Goal: Task Accomplishment & Management: Manage account settings

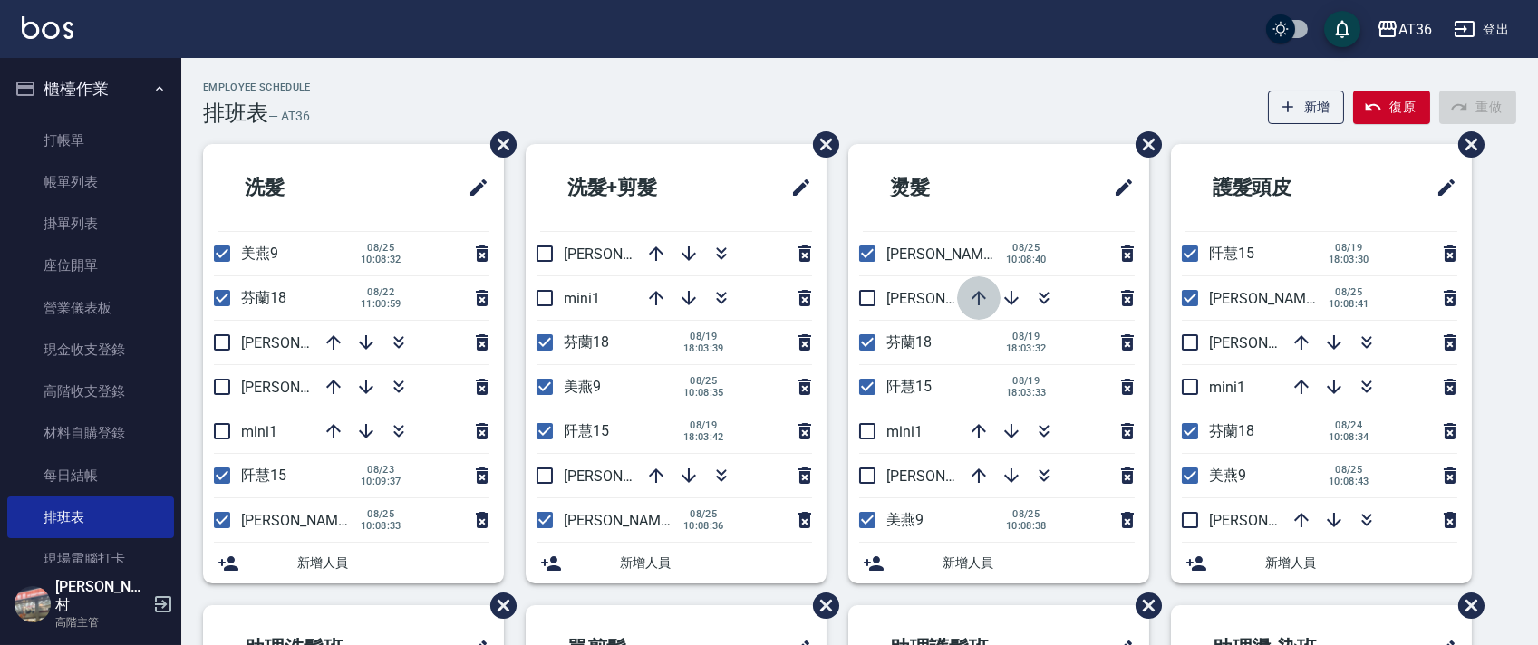
click at [974, 297] on icon "button" at bounding box center [979, 298] width 22 height 22
click at [978, 302] on icon "button" at bounding box center [979, 298] width 15 height 15
click at [973, 289] on icon "button" at bounding box center [979, 298] width 22 height 22
click at [483, 69] on div "Employee Schedule 排班表 — AT36 新增 復原 重做 洗髮 美燕9 08/25 10:08:32 芬蘭18 08/22 11:00:59…" at bounding box center [859, 566] width 1357 height 1016
click at [95, 487] on link "每日結帳" at bounding box center [90, 476] width 167 height 42
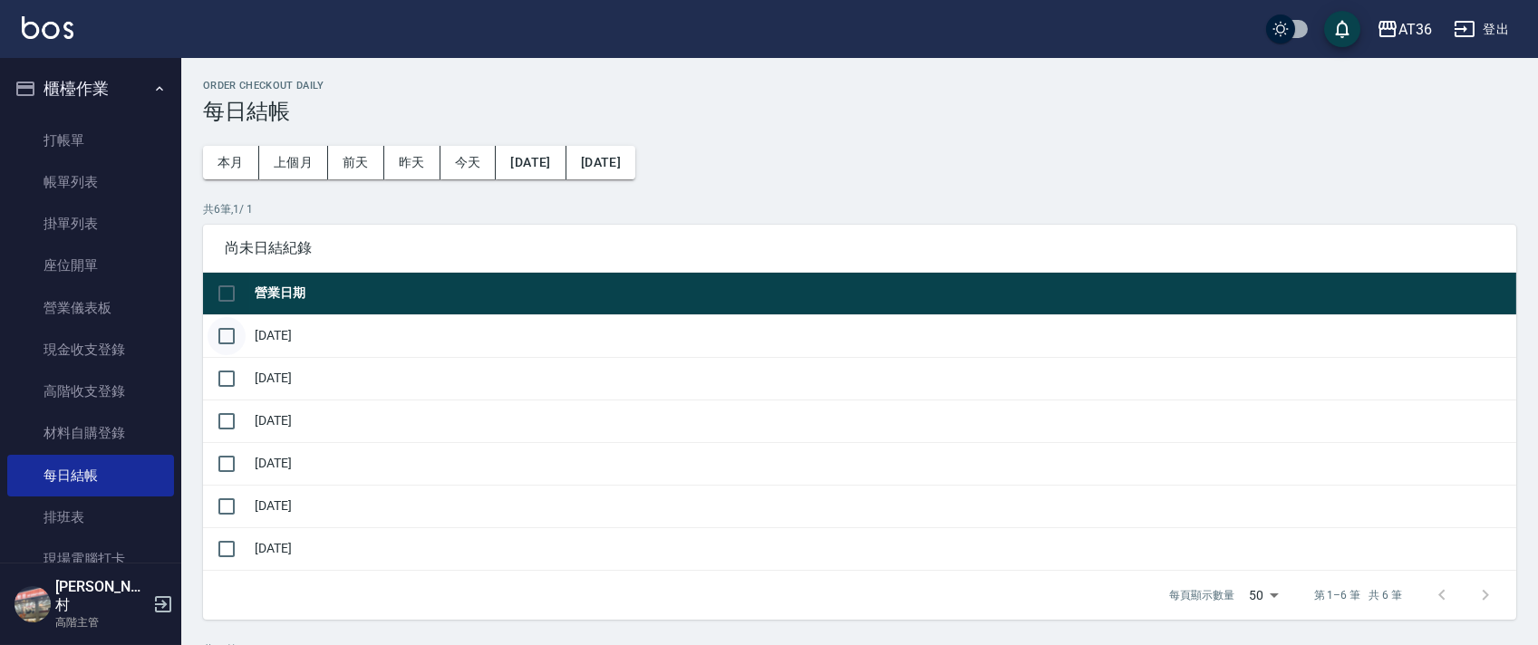
click at [225, 334] on input "checkbox" at bounding box center [227, 336] width 38 height 38
checkbox input "true"
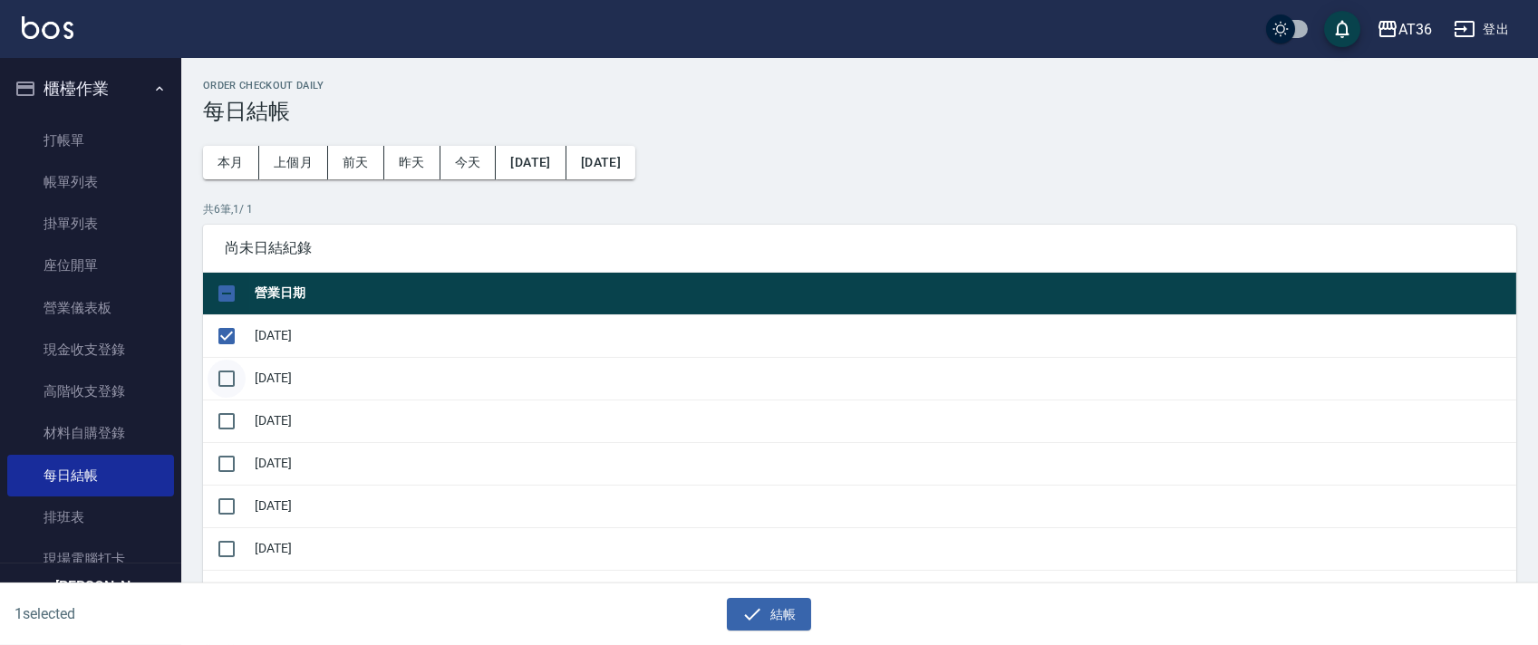
click at [234, 374] on input "checkbox" at bounding box center [227, 379] width 38 height 38
checkbox input "true"
click at [769, 609] on button "結帳" at bounding box center [769, 615] width 84 height 34
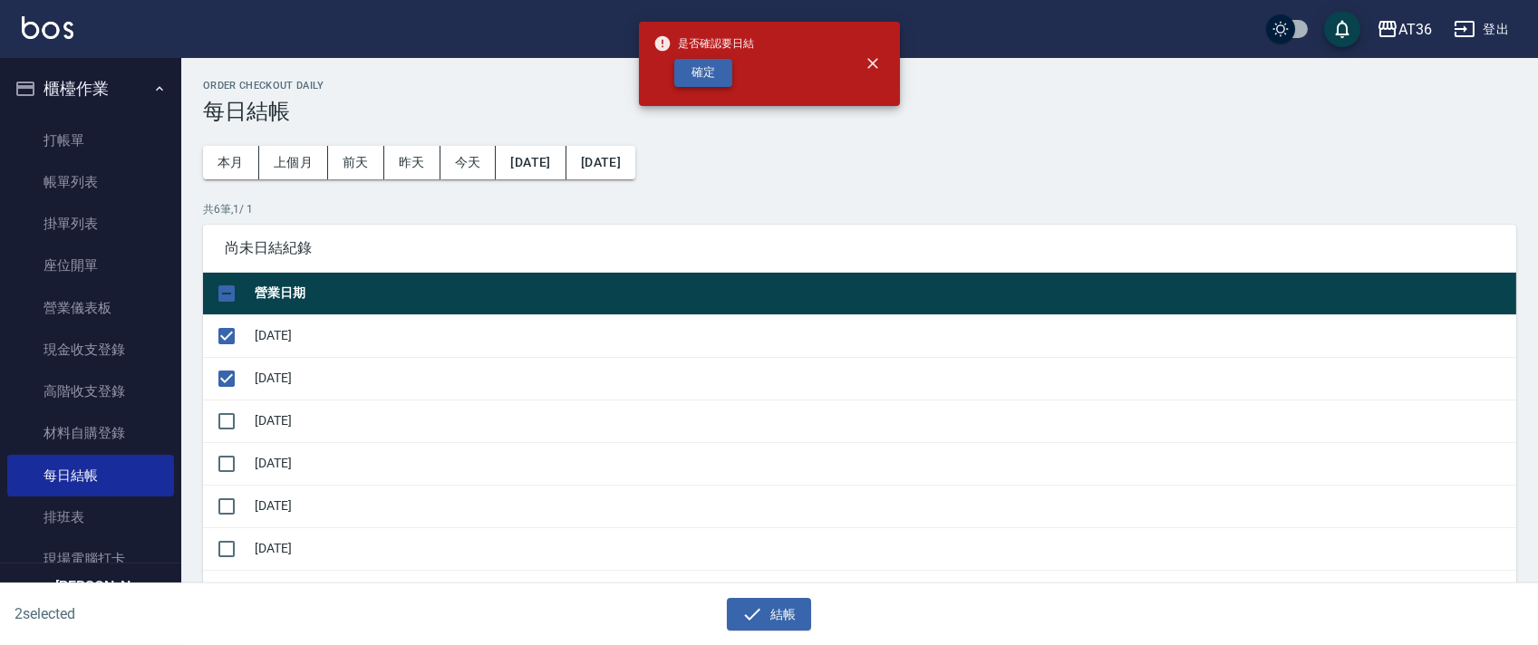
click at [691, 73] on button "確定" at bounding box center [703, 73] width 58 height 28
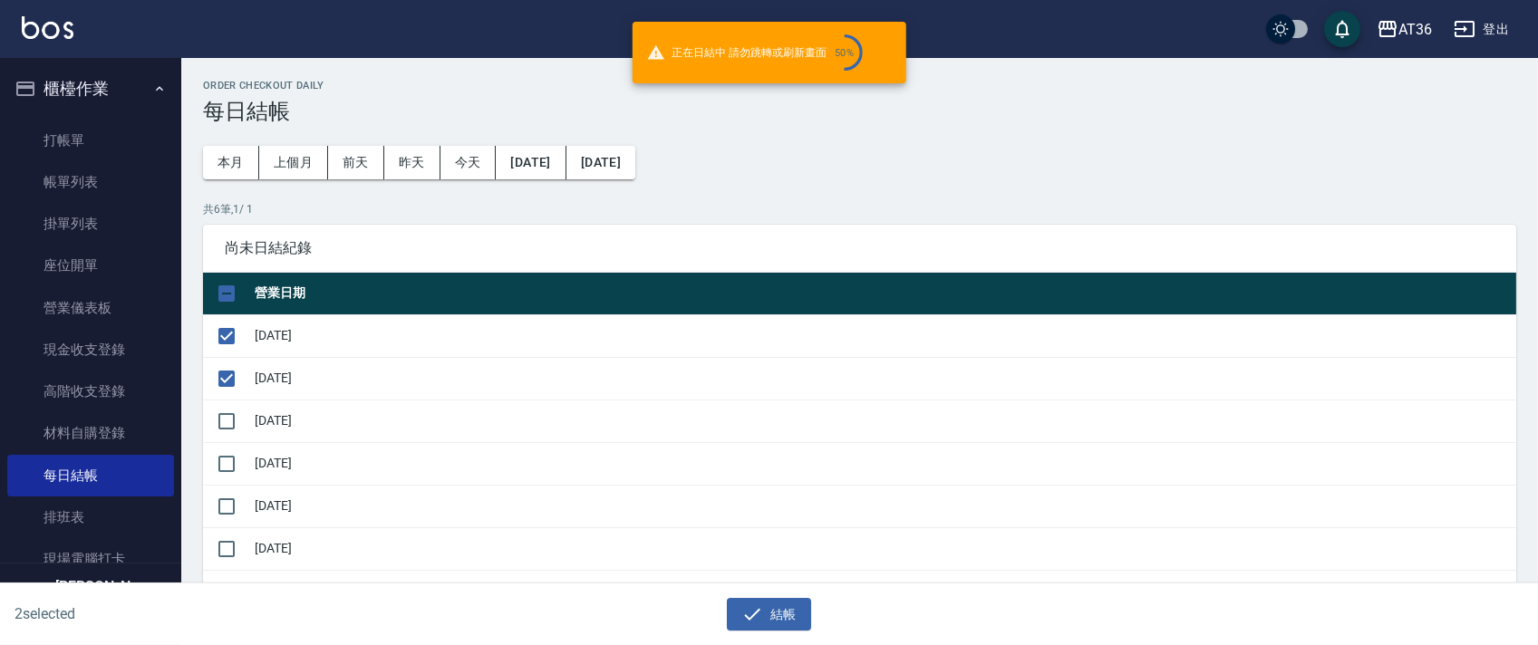
checkbox input "false"
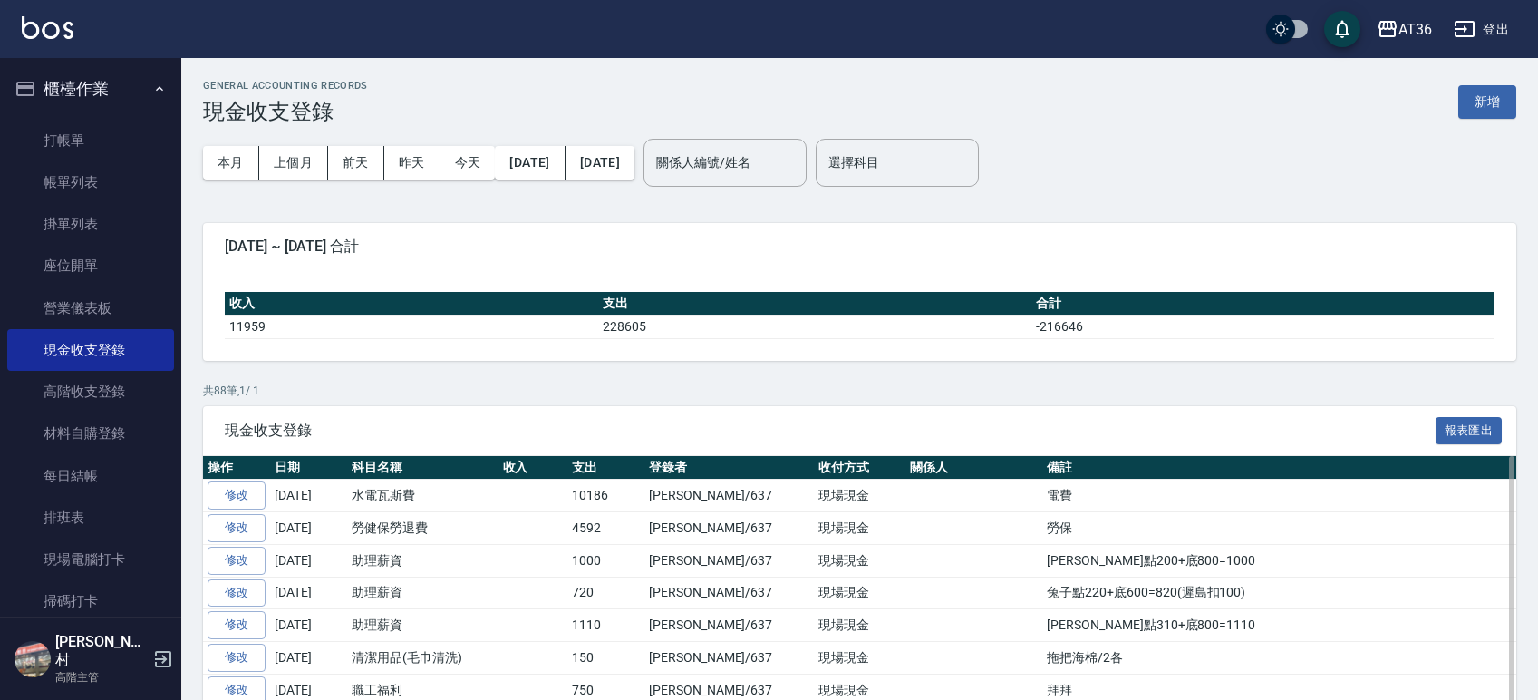
scroll to position [966, 0]
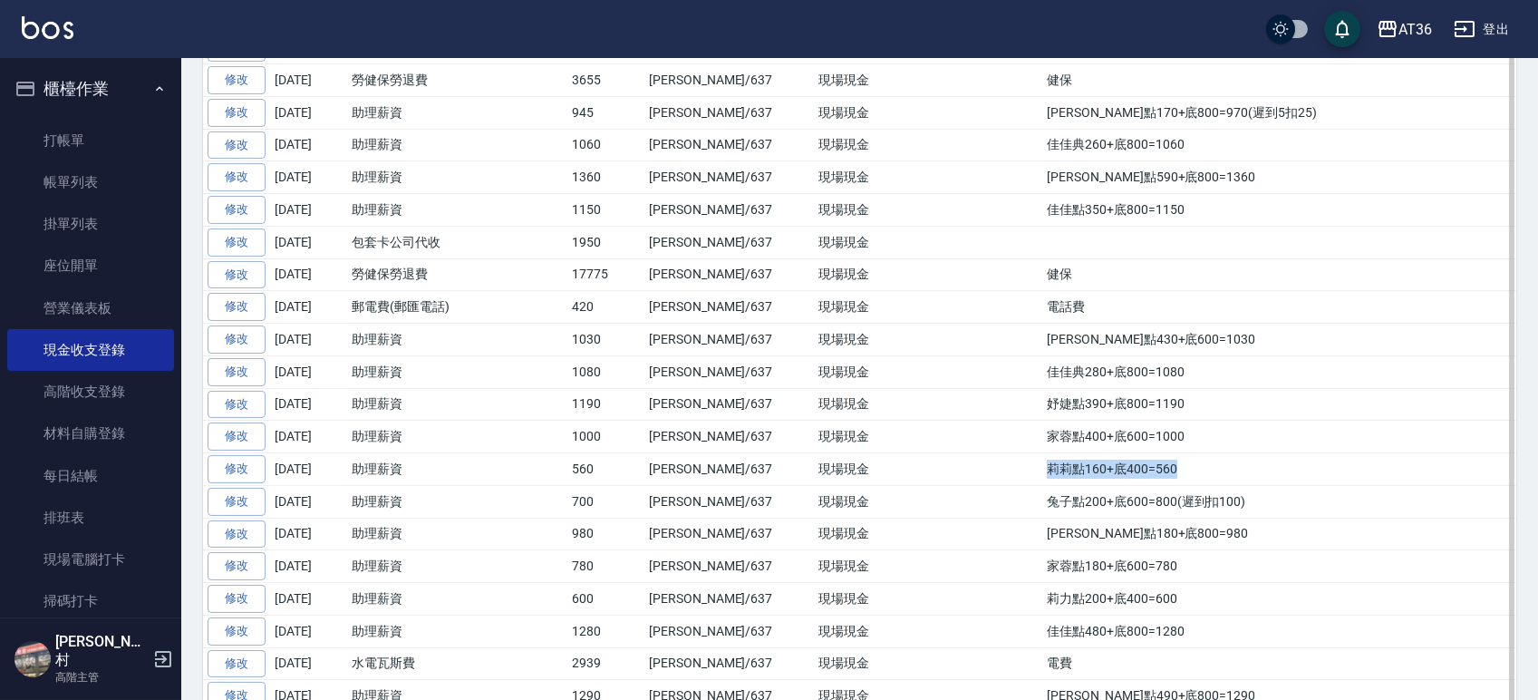
drag, startPoint x: 1075, startPoint y: 474, endPoint x: 914, endPoint y: 467, distance: 160.6
click at [1042, 467] on td "莉莉點160+底400=560" at bounding box center [1279, 469] width 474 height 33
copy td "莉莉點160+底400=560"
drag, startPoint x: 1049, startPoint y: 444, endPoint x: 914, endPoint y: 438, distance: 135.2
click at [1042, 438] on td "家蓉點400+底600=1000" at bounding box center [1279, 437] width 474 height 33
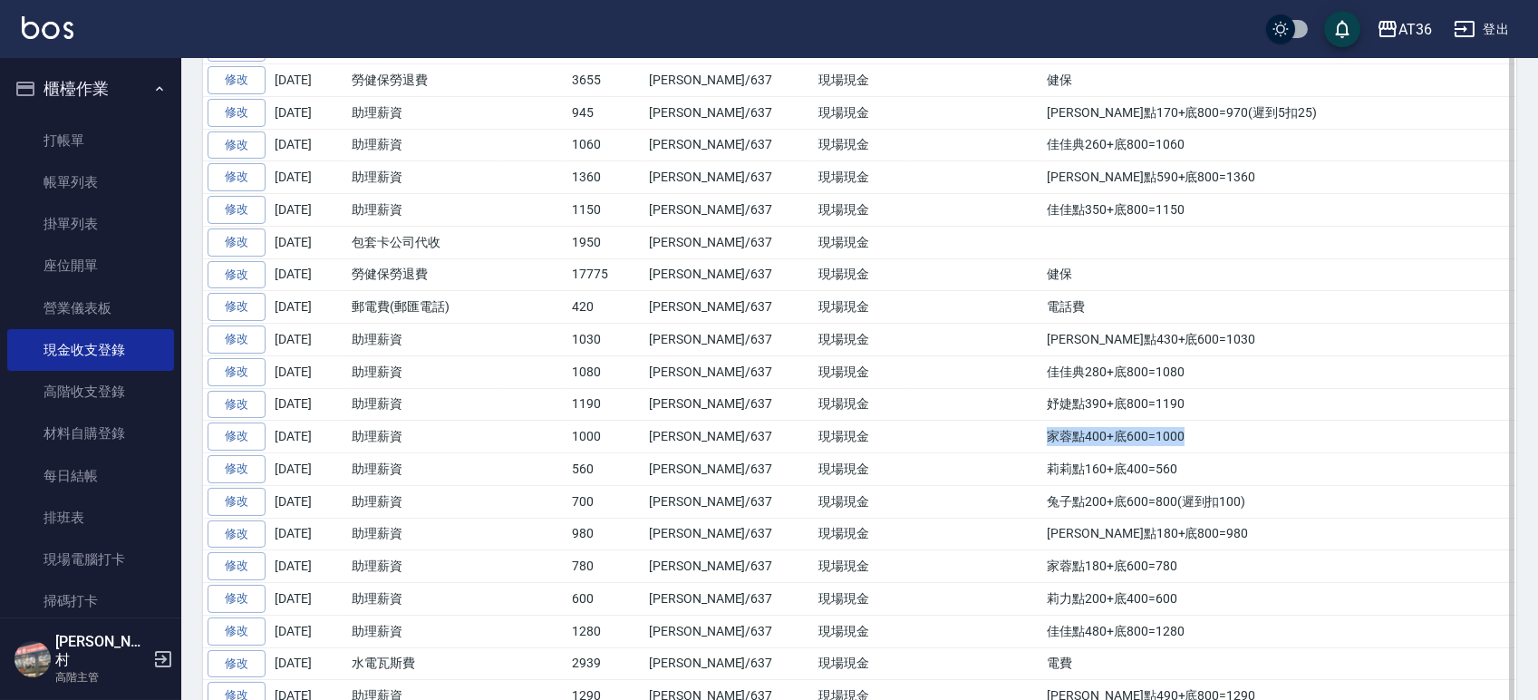
copy td "家蓉點400+底600=1000"
drag, startPoint x: 1077, startPoint y: 401, endPoint x: 917, endPoint y: 402, distance: 159.5
click at [1042, 402] on td "妤婕點390+底800=1190" at bounding box center [1279, 404] width 474 height 33
copy td "妤婕點390+底800=1190"
drag, startPoint x: 1061, startPoint y: 372, endPoint x: 910, endPoint y: 372, distance: 151.3
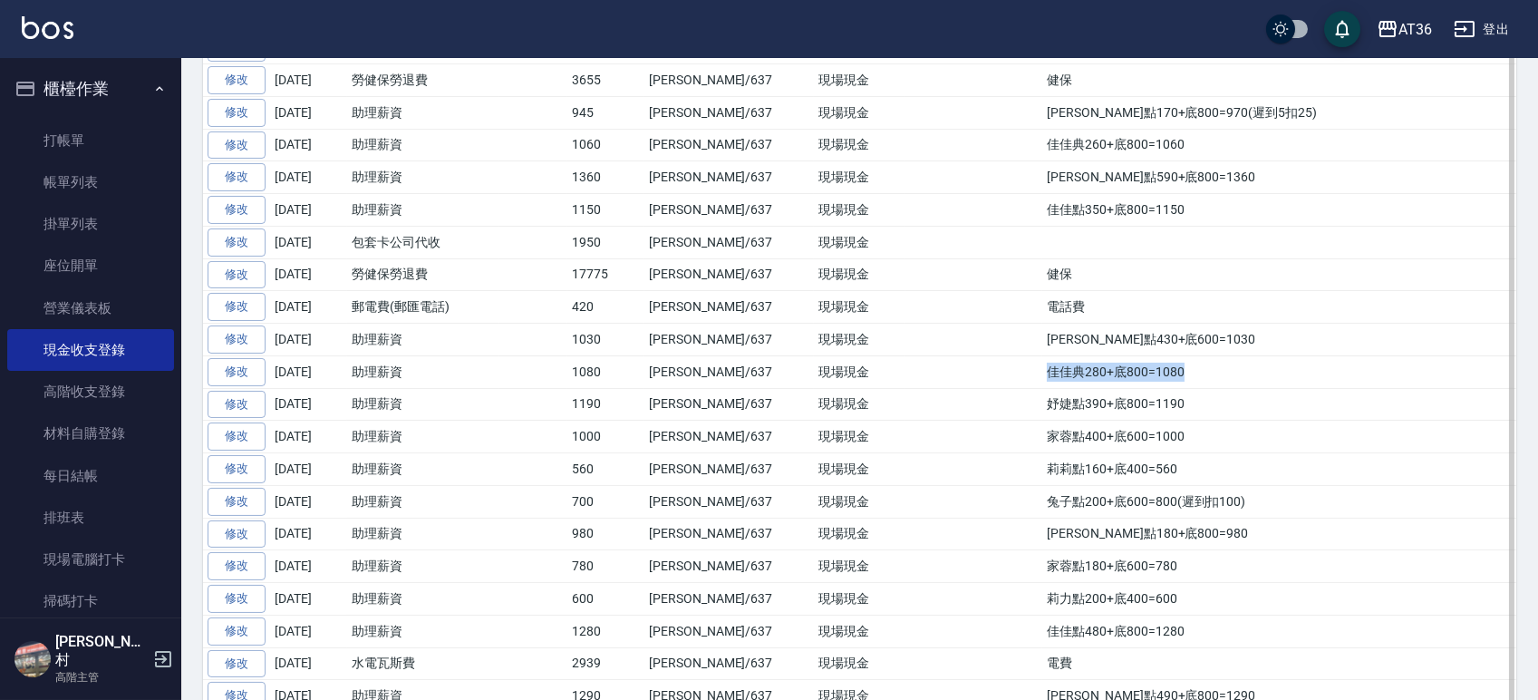
click at [1042, 372] on td "佳佳典280+底800=1080" at bounding box center [1279, 371] width 474 height 33
copy td "佳佳典280+底800=1080"
click at [1049, 345] on td "妤婕點430+底600=1030" at bounding box center [1279, 340] width 474 height 33
drag, startPoint x: 1053, startPoint y: 342, endPoint x: 906, endPoint y: 342, distance: 146.8
click at [906, 342] on tr "修改 2025-08-18 助理薪資 1030 蘇憶琳/637 現場現金 妤婕點430+底600=1030" at bounding box center [859, 340] width 1313 height 33
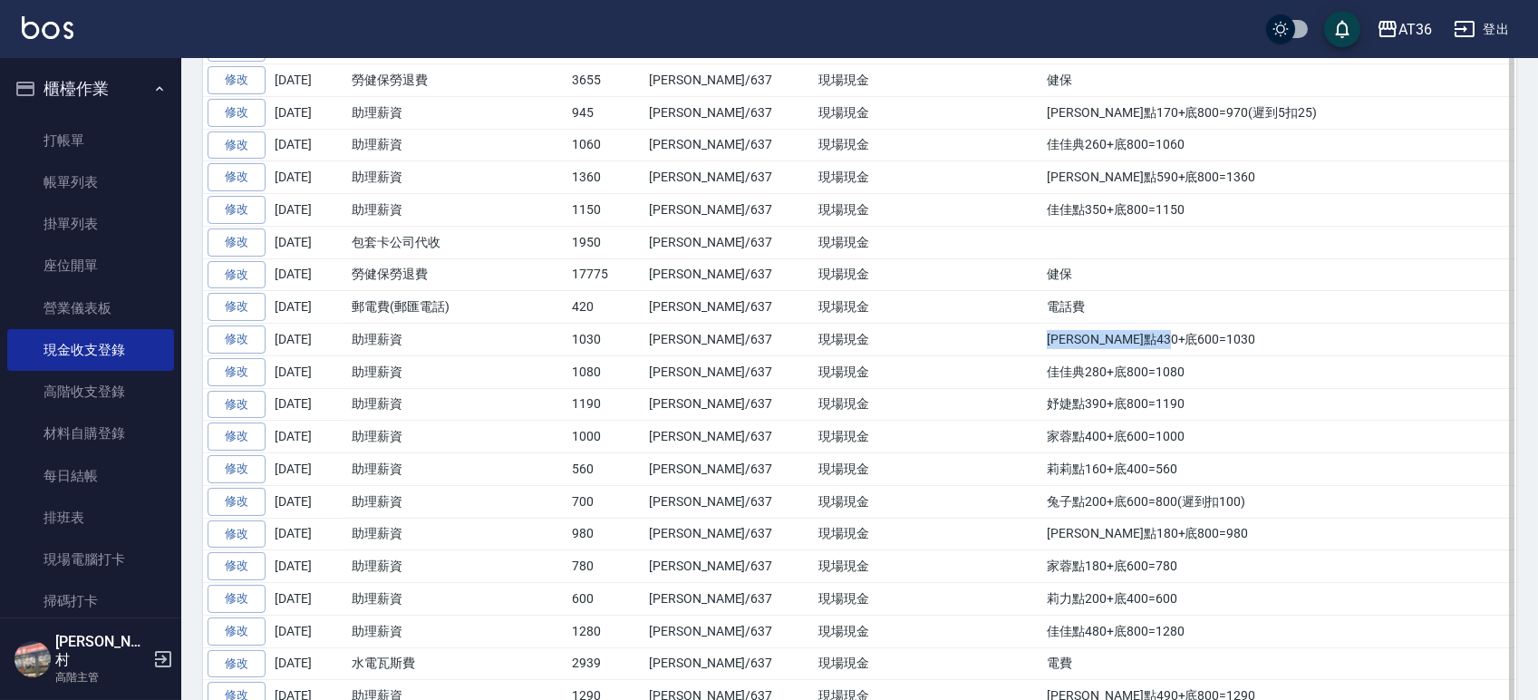
copy tr "妤婕點430+底600=1030"
drag, startPoint x: 964, startPoint y: 308, endPoint x: 910, endPoint y: 313, distance: 54.6
click at [1042, 313] on td "電話費" at bounding box center [1279, 307] width 474 height 33
copy td "電話費"
drag, startPoint x: 945, startPoint y: 276, endPoint x: 907, endPoint y: 275, distance: 38.1
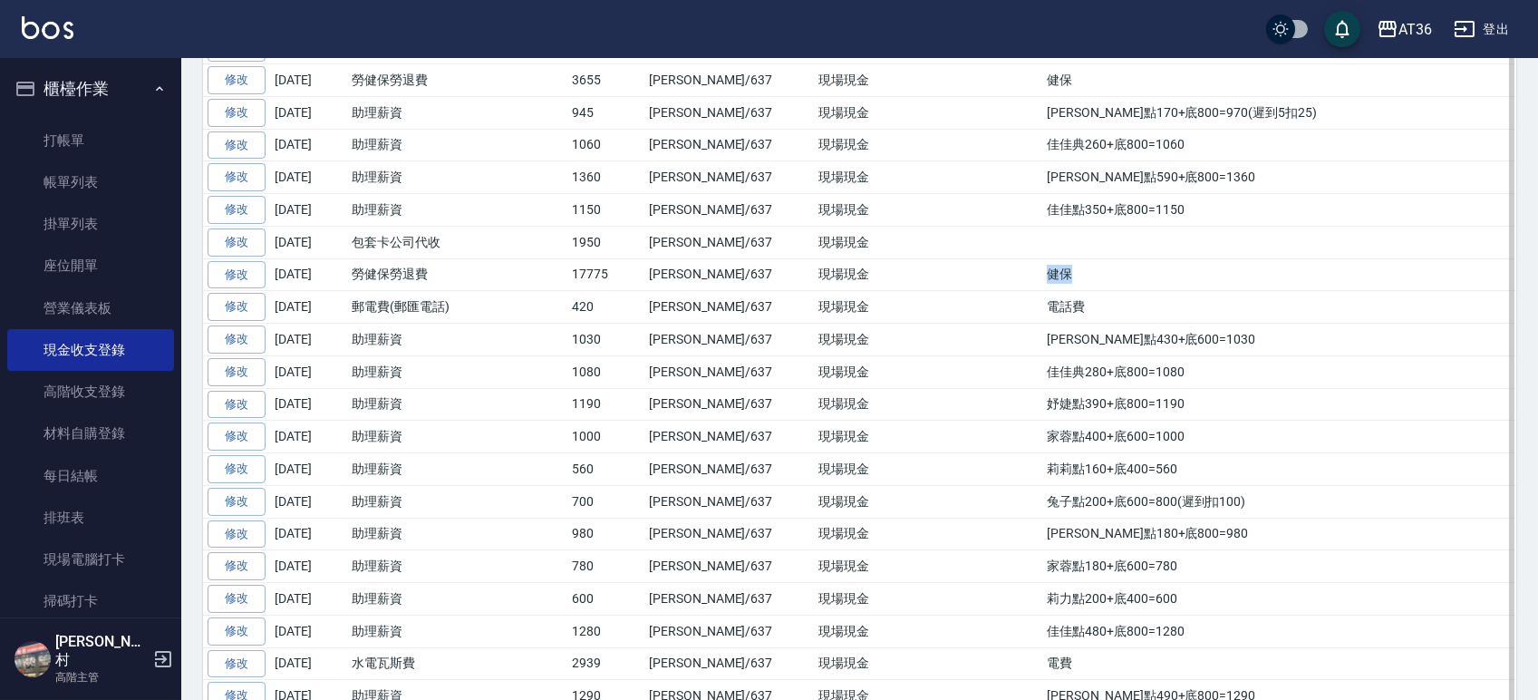
click at [907, 275] on tr "修改 2025-08-19 勞健保勞退費 17775 蘇憶琳/637 現場現金 健保" at bounding box center [859, 274] width 1313 height 33
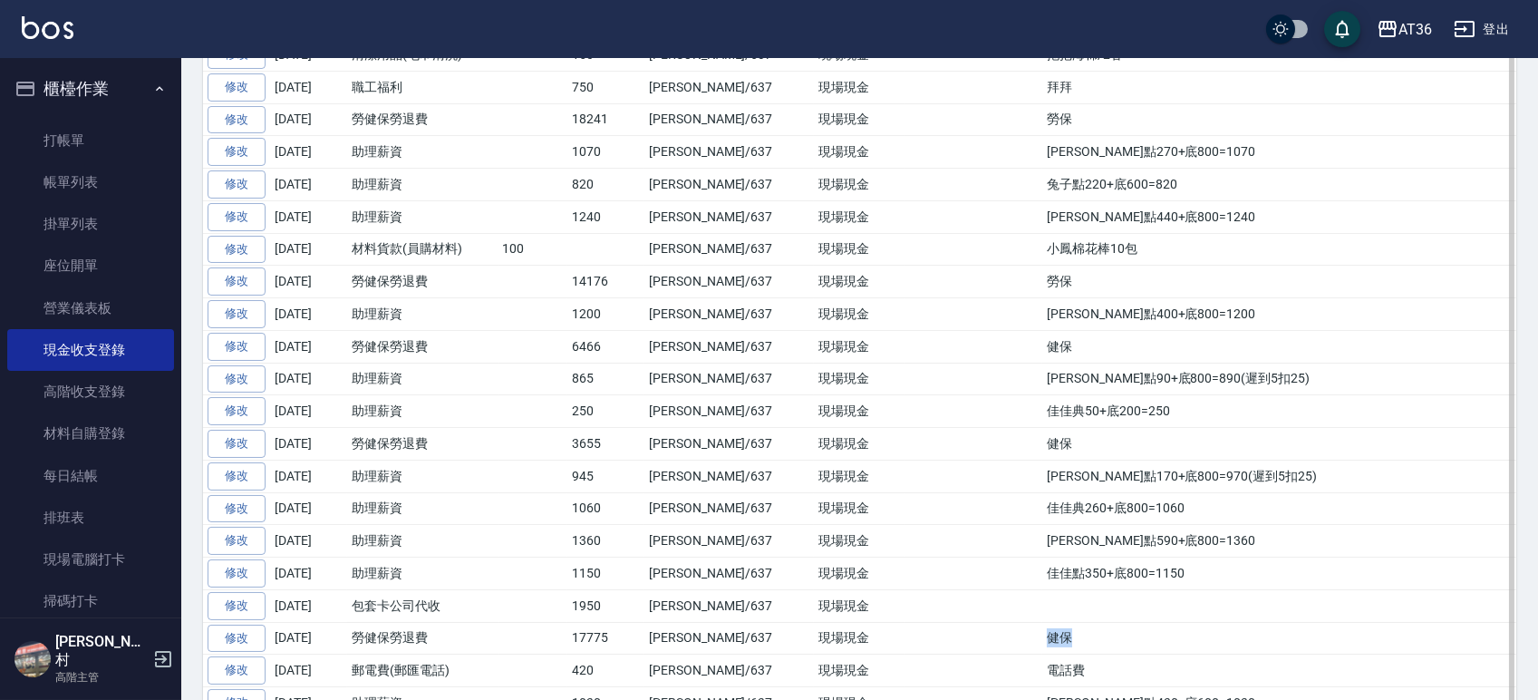
scroll to position [604, 0]
drag, startPoint x: 457, startPoint y: 609, endPoint x: 349, endPoint y: 607, distance: 107.9
click at [349, 607] on td "包套卡公司代收" at bounding box center [422, 604] width 151 height 33
copy td "包套卡公司代收"
drag, startPoint x: 1067, startPoint y: 573, endPoint x: 916, endPoint y: 569, distance: 150.5
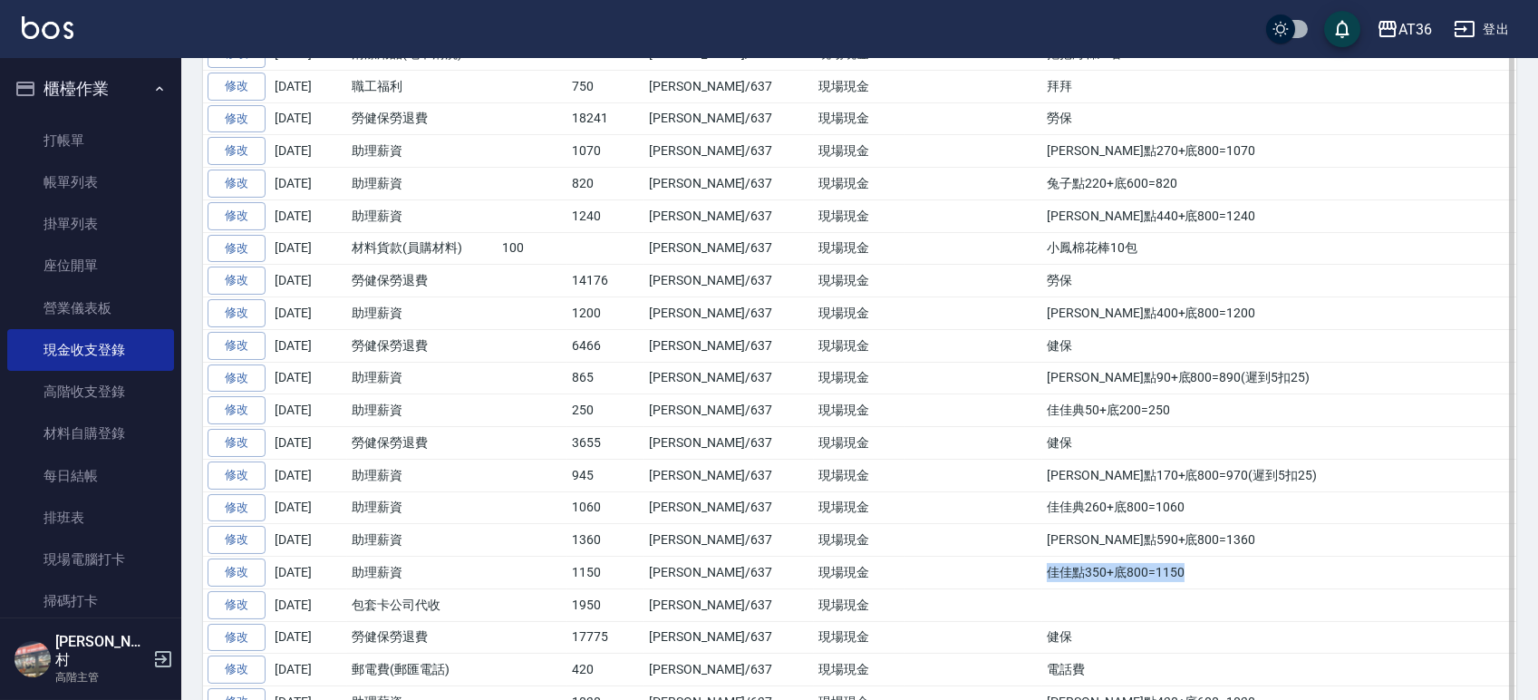
click at [1042, 569] on td "佳佳點350+底800=1150" at bounding box center [1279, 572] width 474 height 33
copy td "佳佳點350+底800=1150"
drag, startPoint x: 1054, startPoint y: 544, endPoint x: 915, endPoint y: 546, distance: 138.7
click at [1042, 546] on td "妤婕點590+底800=1360" at bounding box center [1279, 540] width 474 height 33
copy td "妤婕點590+底800=1360"
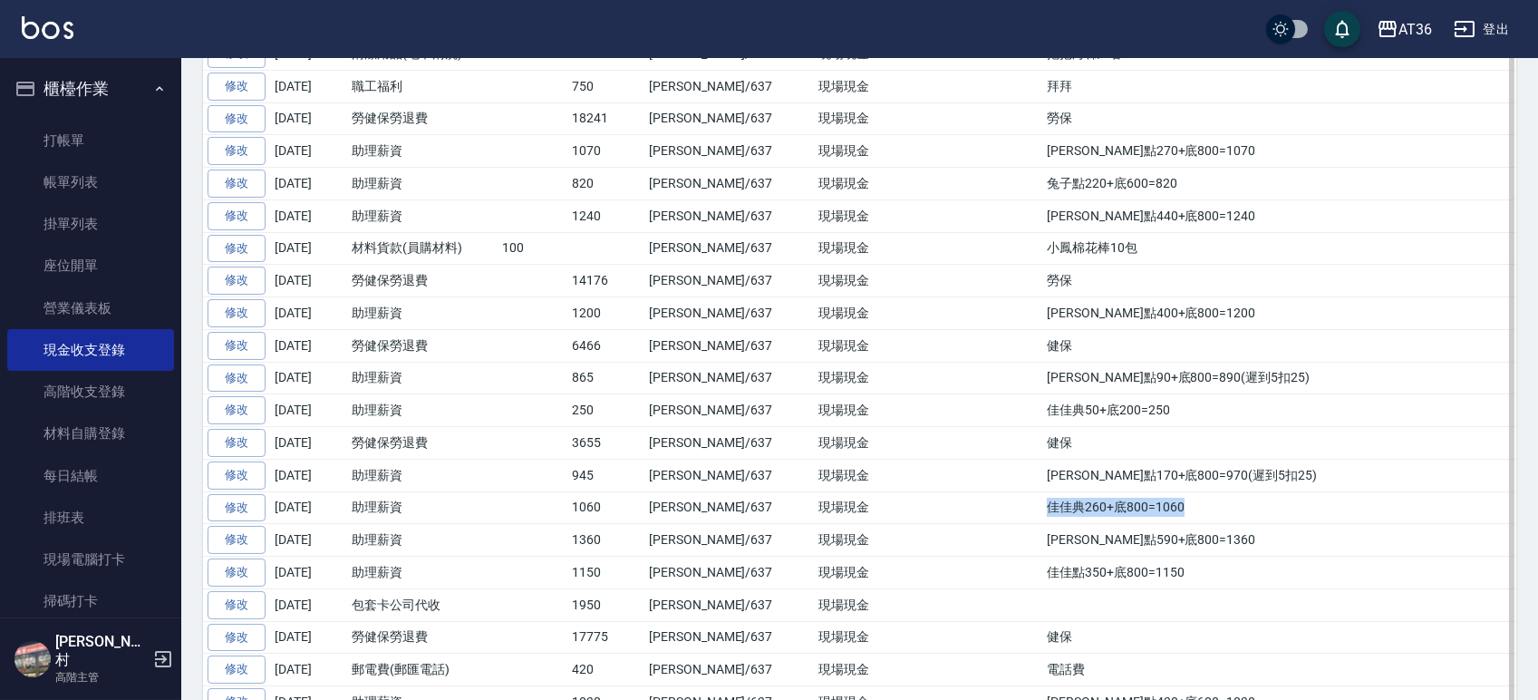
drag, startPoint x: 1037, startPoint y: 510, endPoint x: 919, endPoint y: 512, distance: 117.8
click at [1042, 512] on td "佳佳典260+底800=1060" at bounding box center [1279, 507] width 474 height 33
copy td "佳佳典260+底800=1060"
drag, startPoint x: 1110, startPoint y: 476, endPoint x: 893, endPoint y: 475, distance: 217.5
click at [893, 475] on tr "修改 2025-08-20 助理薪資 945 蘇憶琳/637 現場現金 妤婕點170+底800=970(遲到5扣25)" at bounding box center [859, 475] width 1313 height 33
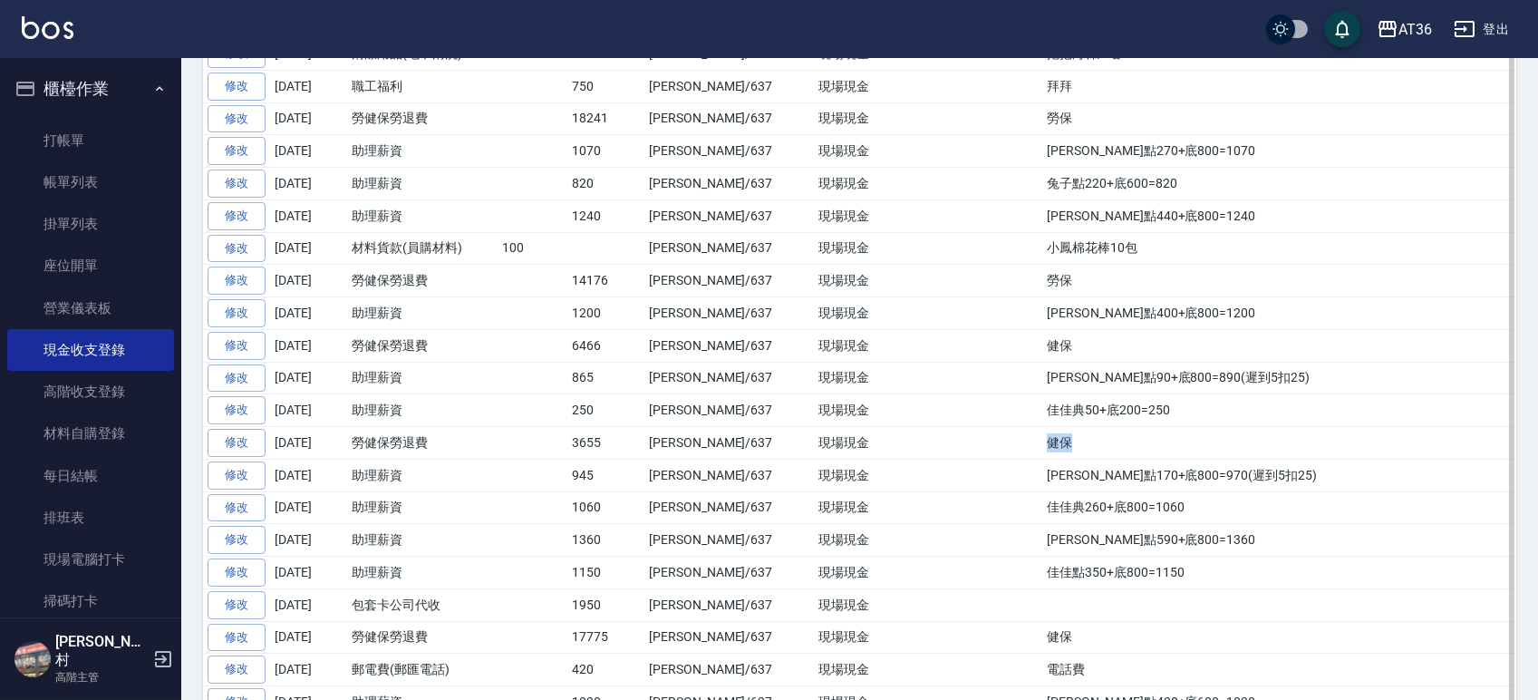
drag, startPoint x: 975, startPoint y: 449, endPoint x: 921, endPoint y: 445, distance: 54.5
click at [1042, 445] on td "健保" at bounding box center [1279, 443] width 474 height 33
drag, startPoint x: 1048, startPoint y: 419, endPoint x: 912, endPoint y: 413, distance: 136.0
click at [1042, 413] on td "佳佳典50+底200=250" at bounding box center [1279, 410] width 474 height 33
drag, startPoint x: 1115, startPoint y: 375, endPoint x: 912, endPoint y: 382, distance: 203.1
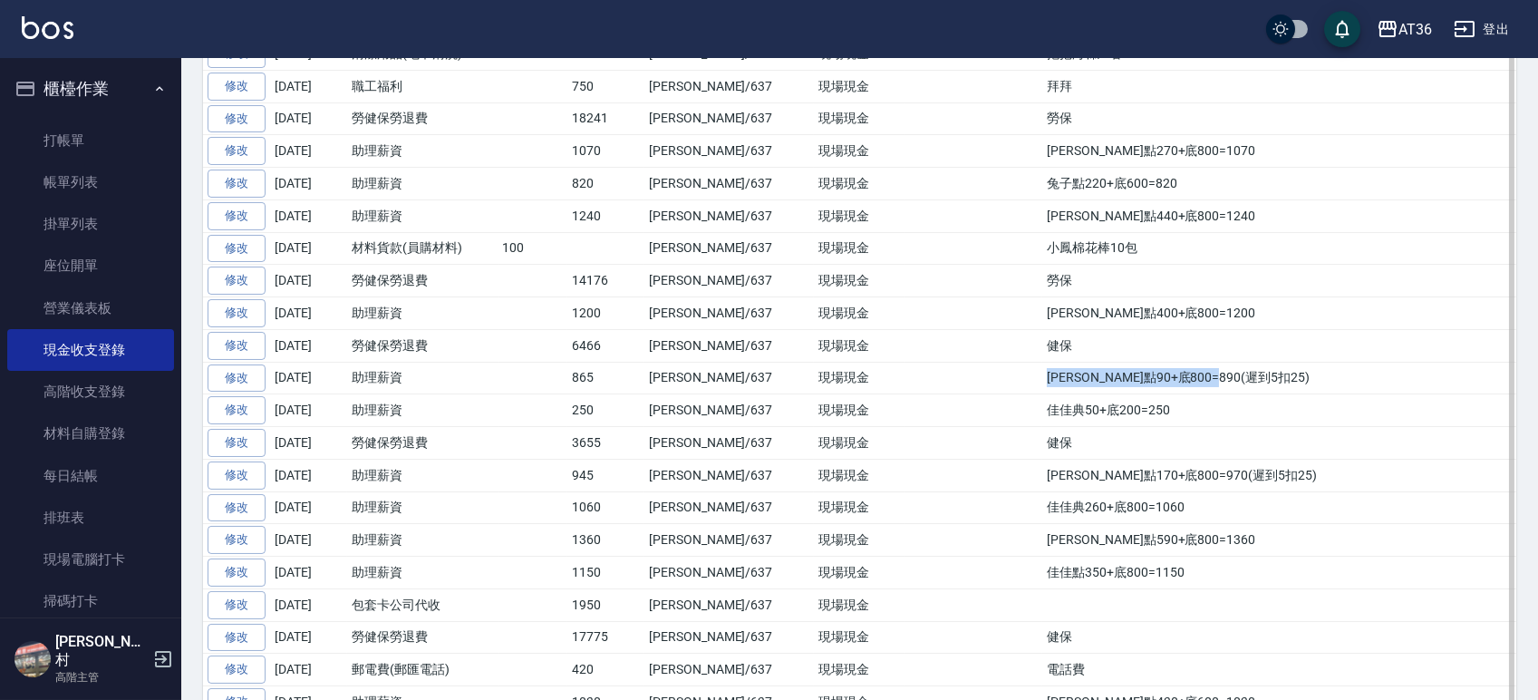
click at [1042, 382] on td "妤婕點90+底800=890(遲到5扣25)" at bounding box center [1279, 378] width 474 height 33
drag, startPoint x: 1052, startPoint y: 314, endPoint x: 916, endPoint y: 316, distance: 136.0
click at [1042, 316] on td "妤婕點400+底800=1200" at bounding box center [1279, 313] width 474 height 33
click at [1042, 289] on td "勞保" at bounding box center [1279, 281] width 474 height 33
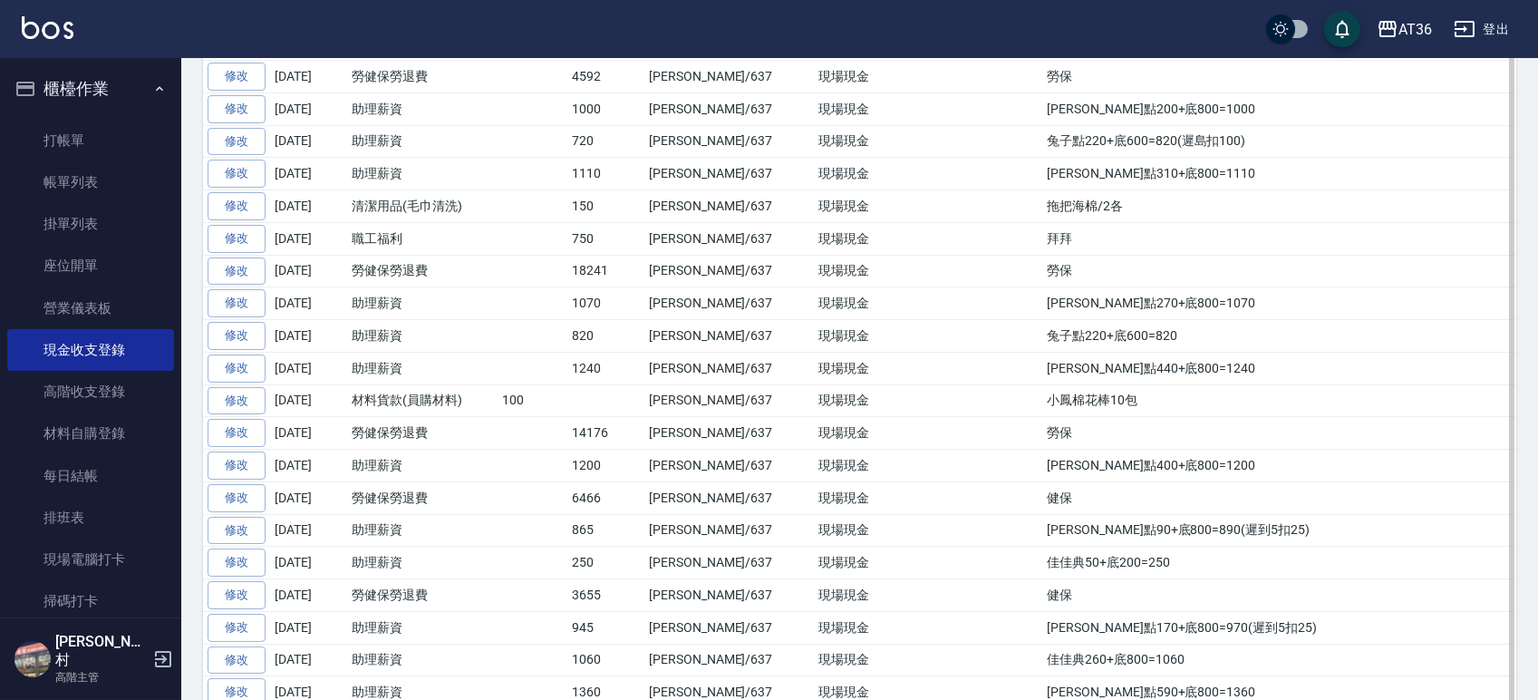
scroll to position [483, 0]
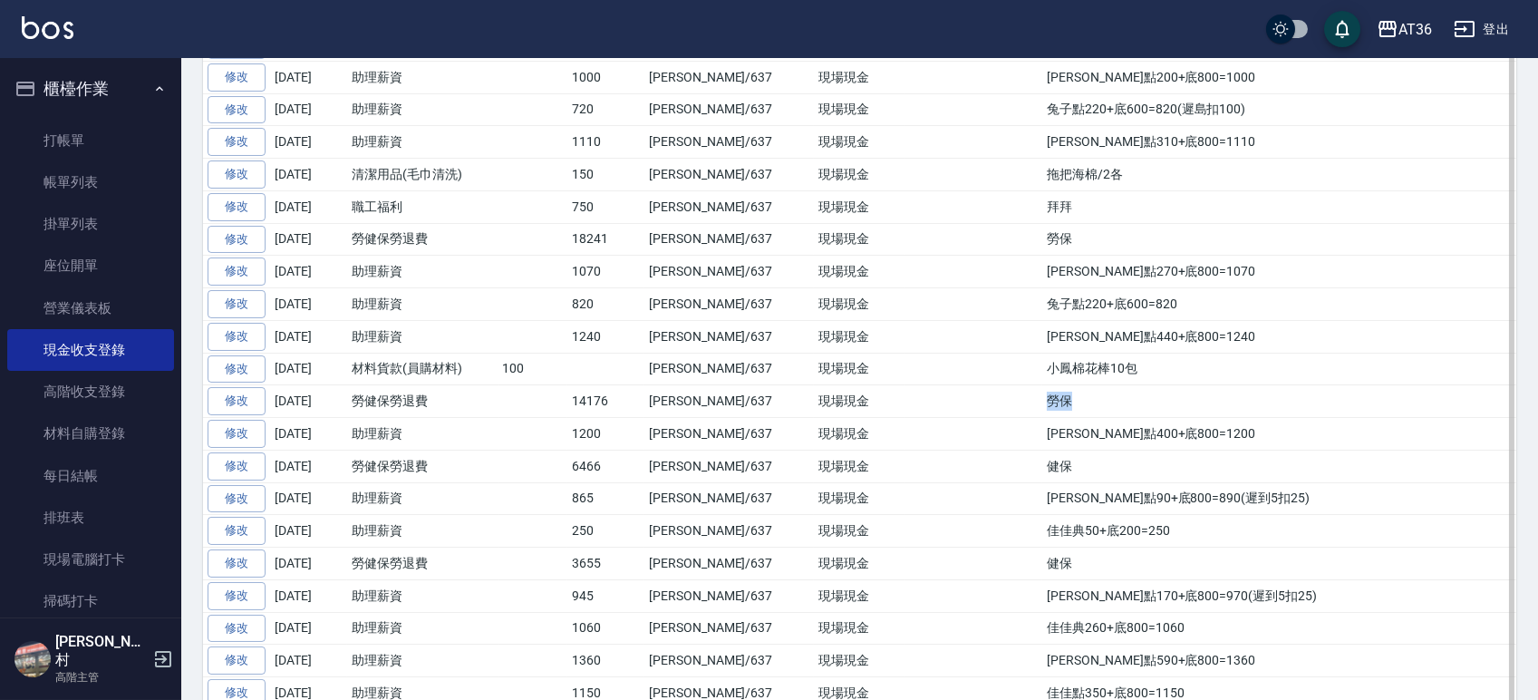
drag, startPoint x: 949, startPoint y: 409, endPoint x: 916, endPoint y: 404, distance: 32.9
click at [1042, 404] on td "勞保" at bounding box center [1279, 401] width 474 height 33
drag, startPoint x: 1033, startPoint y: 374, endPoint x: 896, endPoint y: 372, distance: 136.9
click at [896, 372] on tr "修改 2025-08-23 材料貨款(員購材料) 100 蘇憶琳/637 現場現金 小鳳棉花棒10包" at bounding box center [859, 369] width 1313 height 33
drag, startPoint x: 1068, startPoint y: 349, endPoint x: 904, endPoint y: 341, distance: 165.1
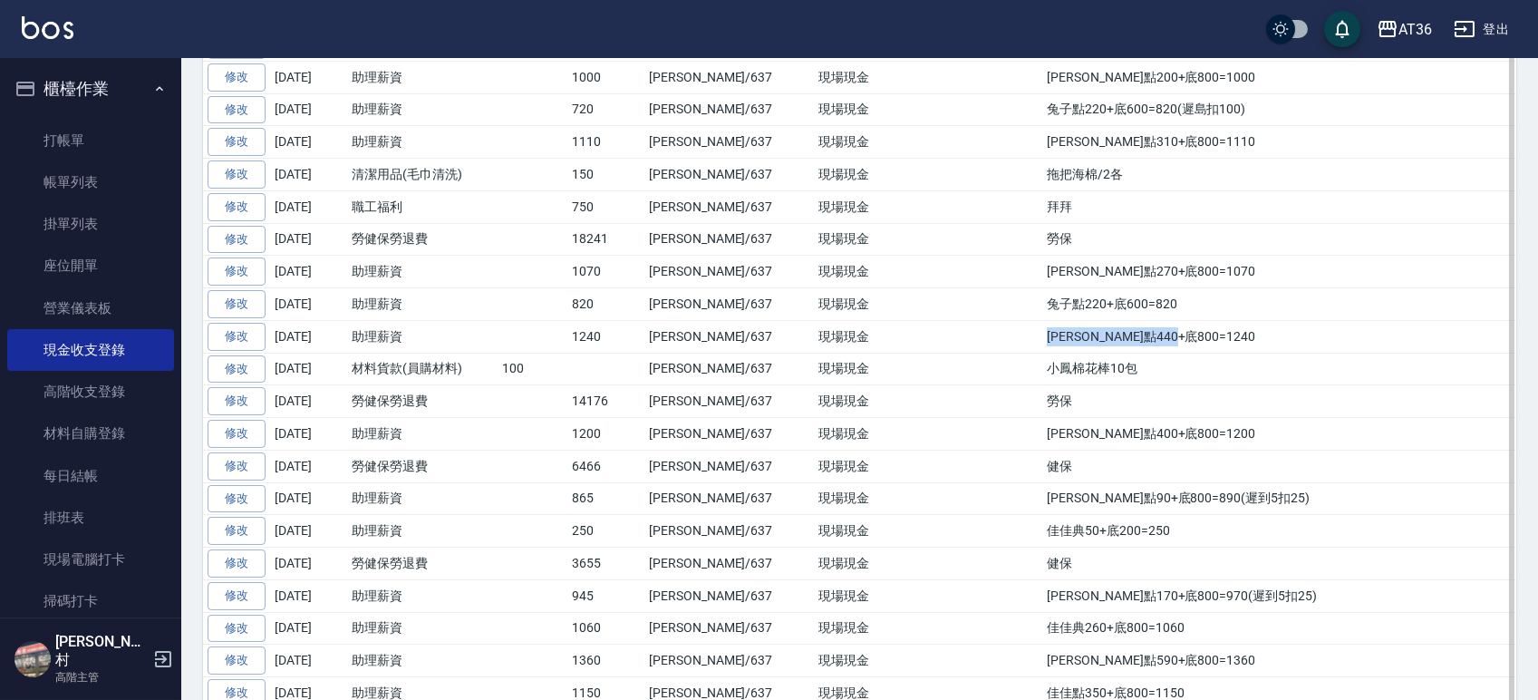
click at [904, 341] on tr "修改 2025-08-23 助理薪資 1240 蘇憶琳/637 現場現金 EVa點440+底800=1240" at bounding box center [859, 336] width 1313 height 33
drag, startPoint x: 1059, startPoint y: 304, endPoint x: 916, endPoint y: 313, distance: 143.5
click at [1042, 313] on td "兔子點220+底600=820" at bounding box center [1279, 304] width 474 height 33
drag, startPoint x: 1064, startPoint y: 270, endPoint x: 912, endPoint y: 269, distance: 152.3
click at [1042, 269] on td "妤婕點270+底800=1070" at bounding box center [1279, 272] width 474 height 33
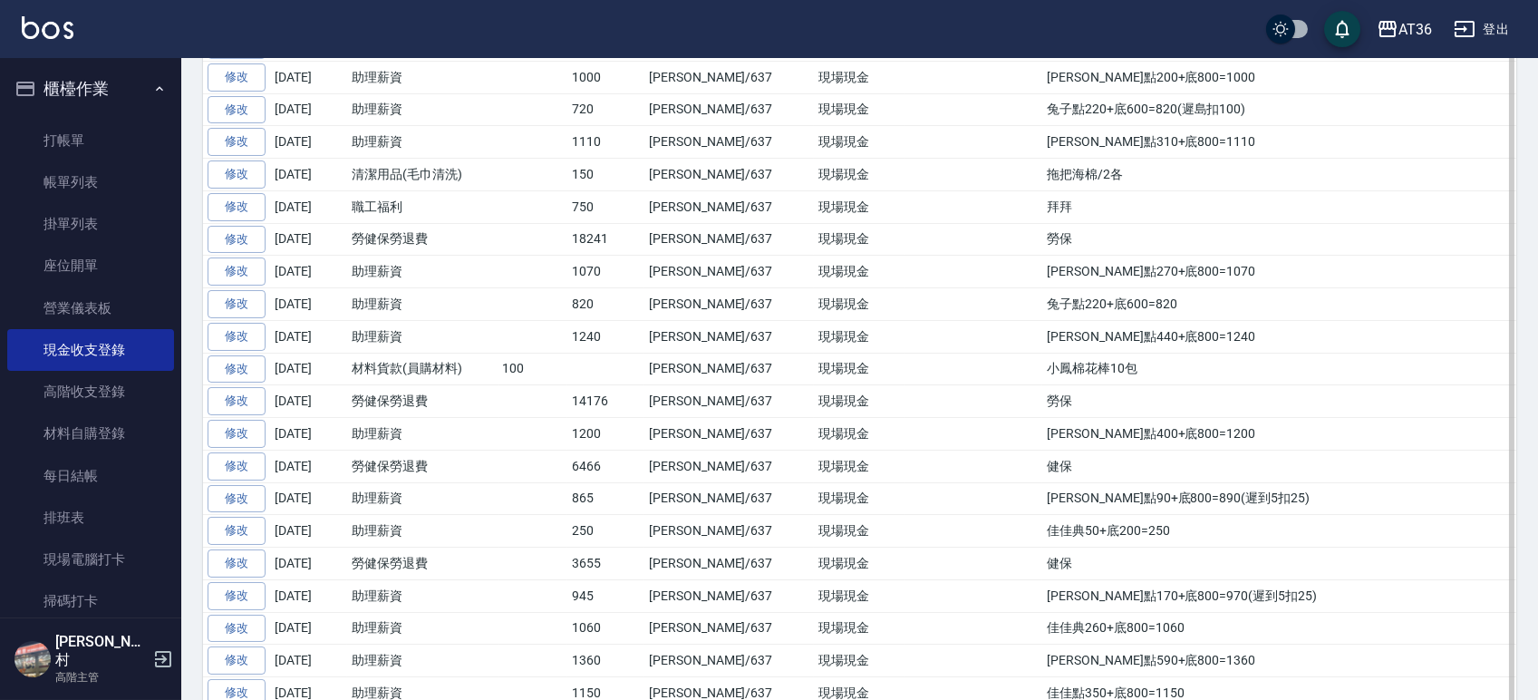
click at [1042, 219] on td "拜拜" at bounding box center [1279, 206] width 474 height 33
drag, startPoint x: 962, startPoint y: 208, endPoint x: 897, endPoint y: 199, distance: 65.9
click at [897, 199] on tr "修改 2025-08-24 職工福利 750 蘇憶琳/637 現場現金 拜拜" at bounding box center [859, 206] width 1313 height 33
click at [1042, 176] on td "拖把海棉/2各" at bounding box center [1279, 175] width 474 height 33
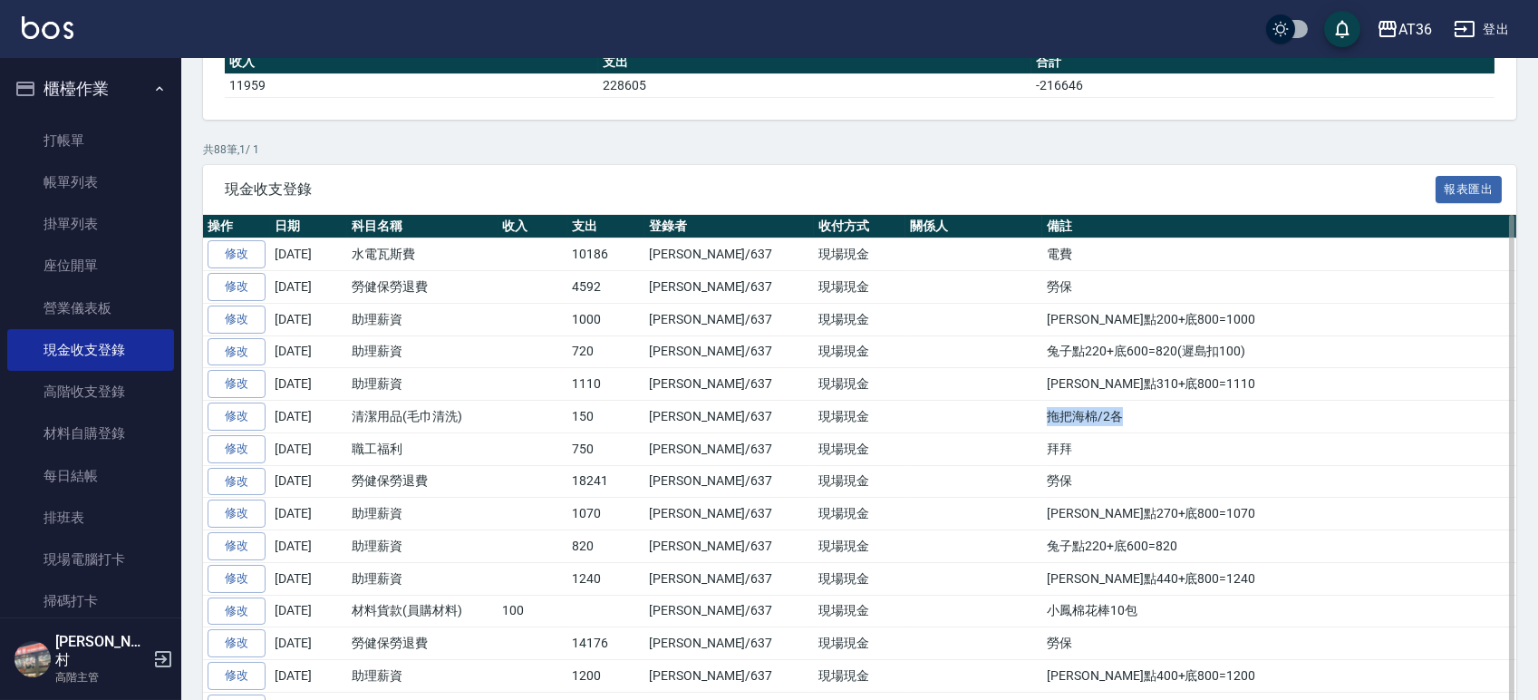
drag, startPoint x: 1006, startPoint y: 405, endPoint x: 911, endPoint y: 411, distance: 95.3
click at [1042, 411] on td "拖把海棉/2各" at bounding box center [1279, 417] width 474 height 33
click at [1050, 391] on td "EVa點310+底800=1110" at bounding box center [1279, 384] width 474 height 33
click at [1047, 385] on td "EVa點310+底800=1110" at bounding box center [1279, 384] width 474 height 33
drag, startPoint x: 1051, startPoint y: 386, endPoint x: 909, endPoint y: 390, distance: 142.3
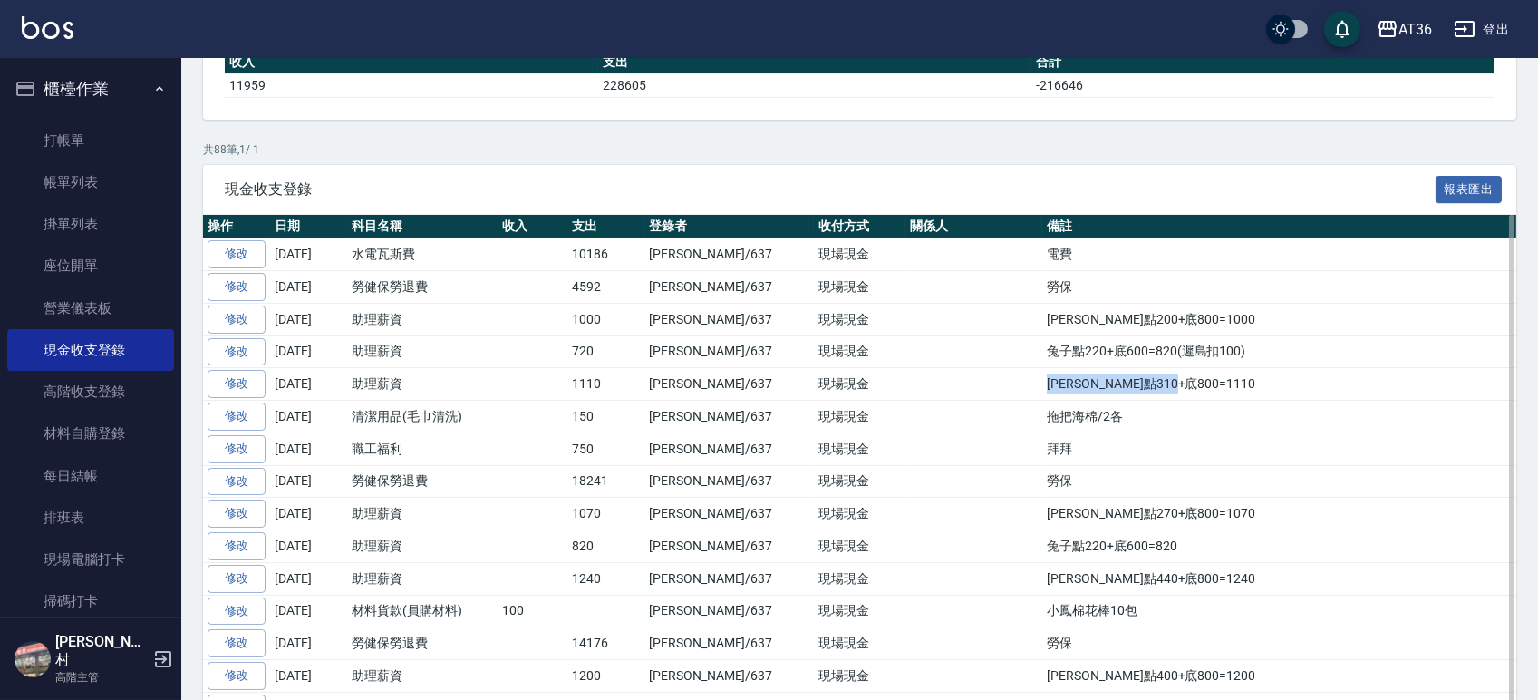
click at [909, 390] on tr "修改 2025-08-24 助理薪資 1110 蘇憶琳/637 現場現金 EVa點310+底800=1110" at bounding box center [859, 384] width 1313 height 33
drag, startPoint x: 1123, startPoint y: 348, endPoint x: 895, endPoint y: 351, distance: 227.5
click at [895, 351] on tr "修改 2025-08-24 助理薪資 720 蘇憶琳/637 現場現金 兔子點220+底600=820(遲島扣100)" at bounding box center [859, 351] width 1313 height 33
drag, startPoint x: 1082, startPoint y: 319, endPoint x: 906, endPoint y: 323, distance: 175.9
click at [906, 323] on tr "修改 2025-08-24 助理薪資 1000 蘇憶琳/637 現場現金 妤婕點200+底800=1000" at bounding box center [859, 319] width 1313 height 33
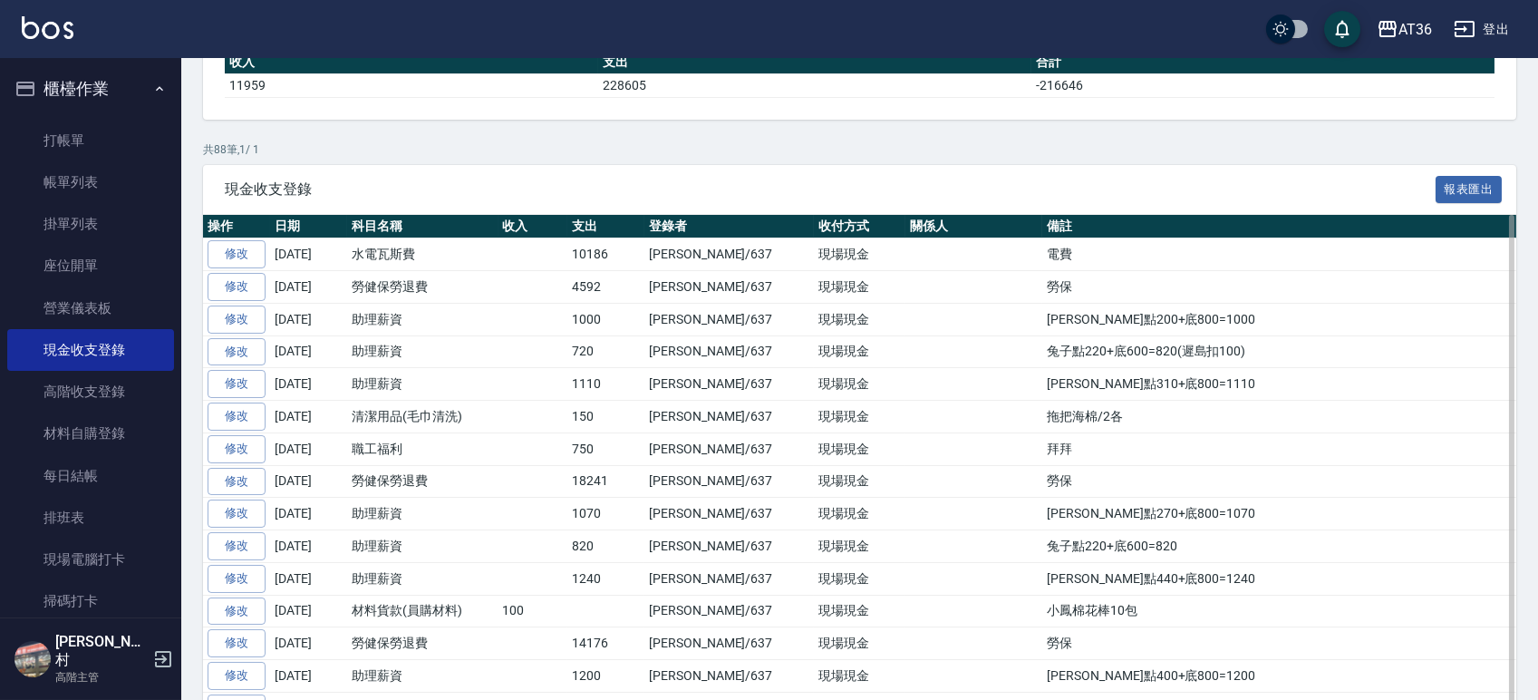
click at [1042, 285] on td "勞保" at bounding box center [1279, 287] width 474 height 33
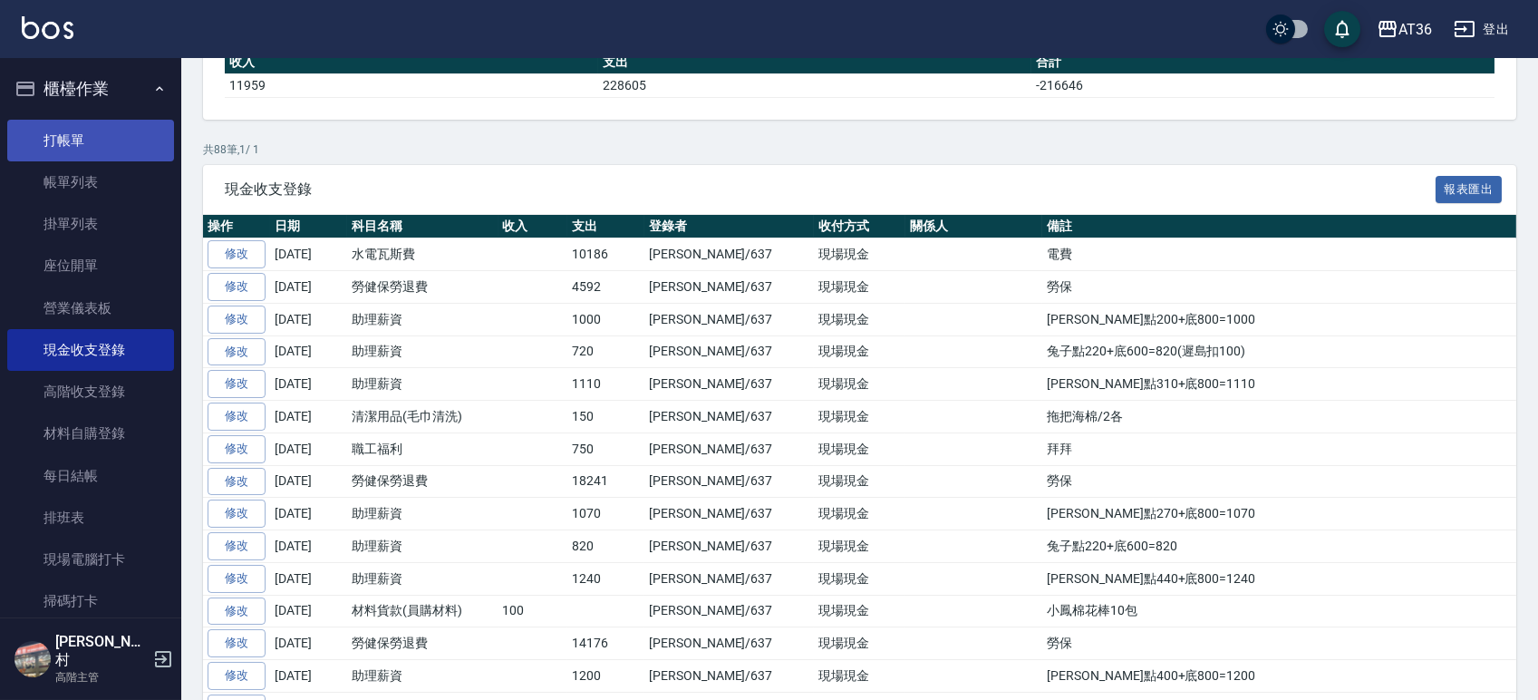
click at [91, 142] on link "打帳單" at bounding box center [90, 141] width 167 height 42
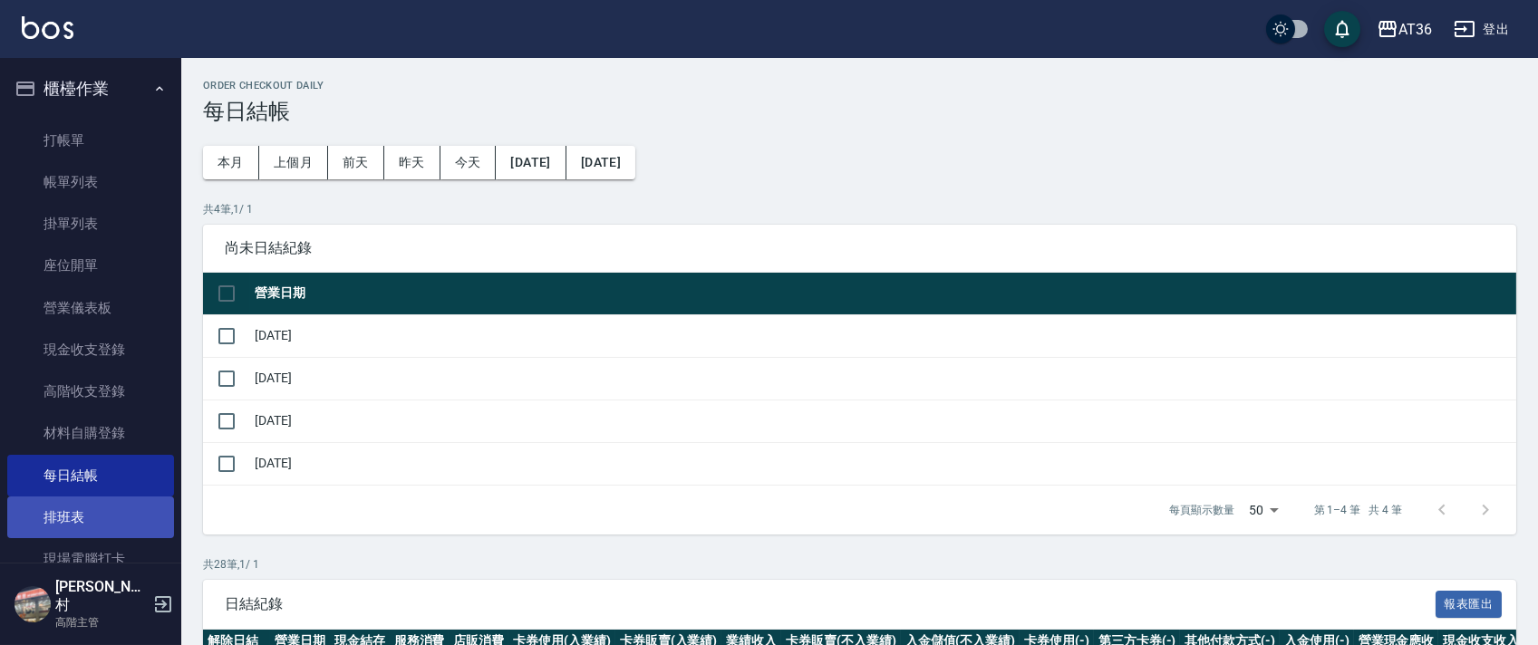
click at [62, 520] on link "排班表" at bounding box center [90, 518] width 167 height 42
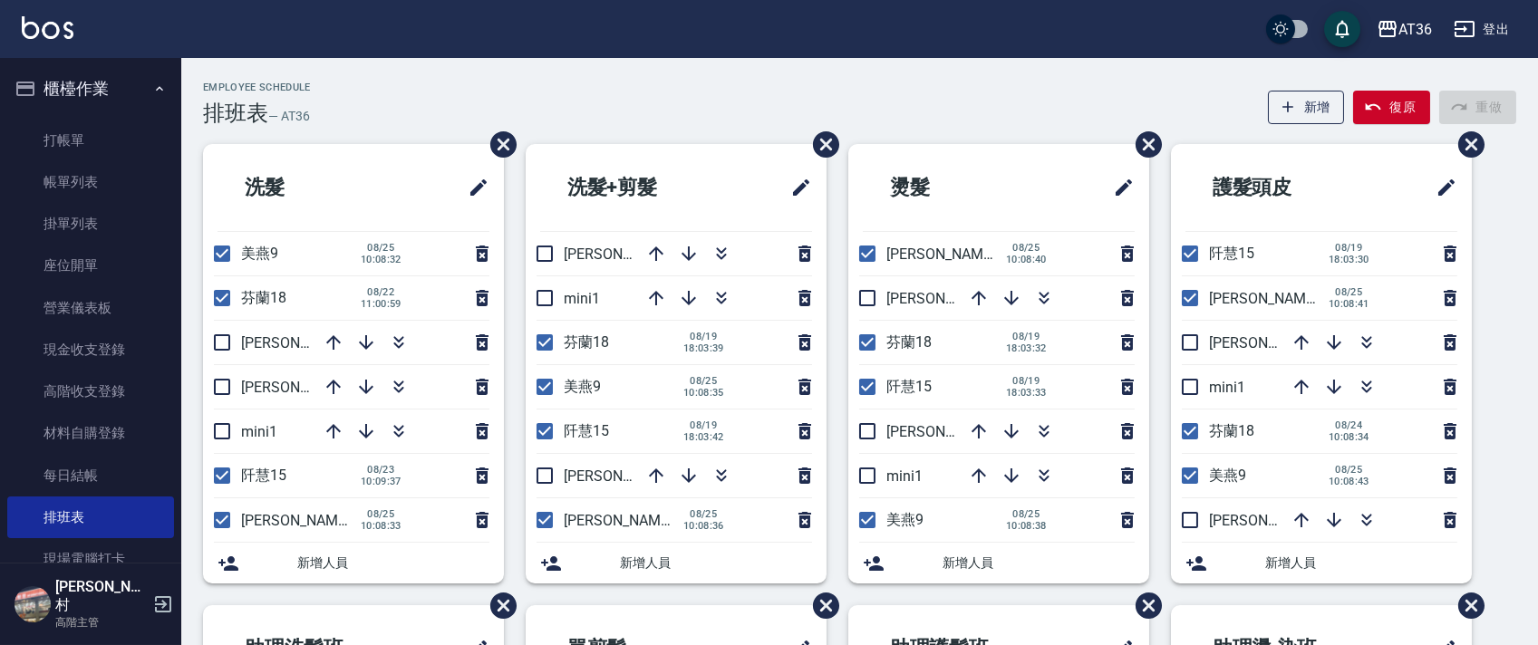
click at [939, 82] on div "Employee Schedule 排班表 — AT36 新增 復原 重做" at bounding box center [859, 104] width 1313 height 44
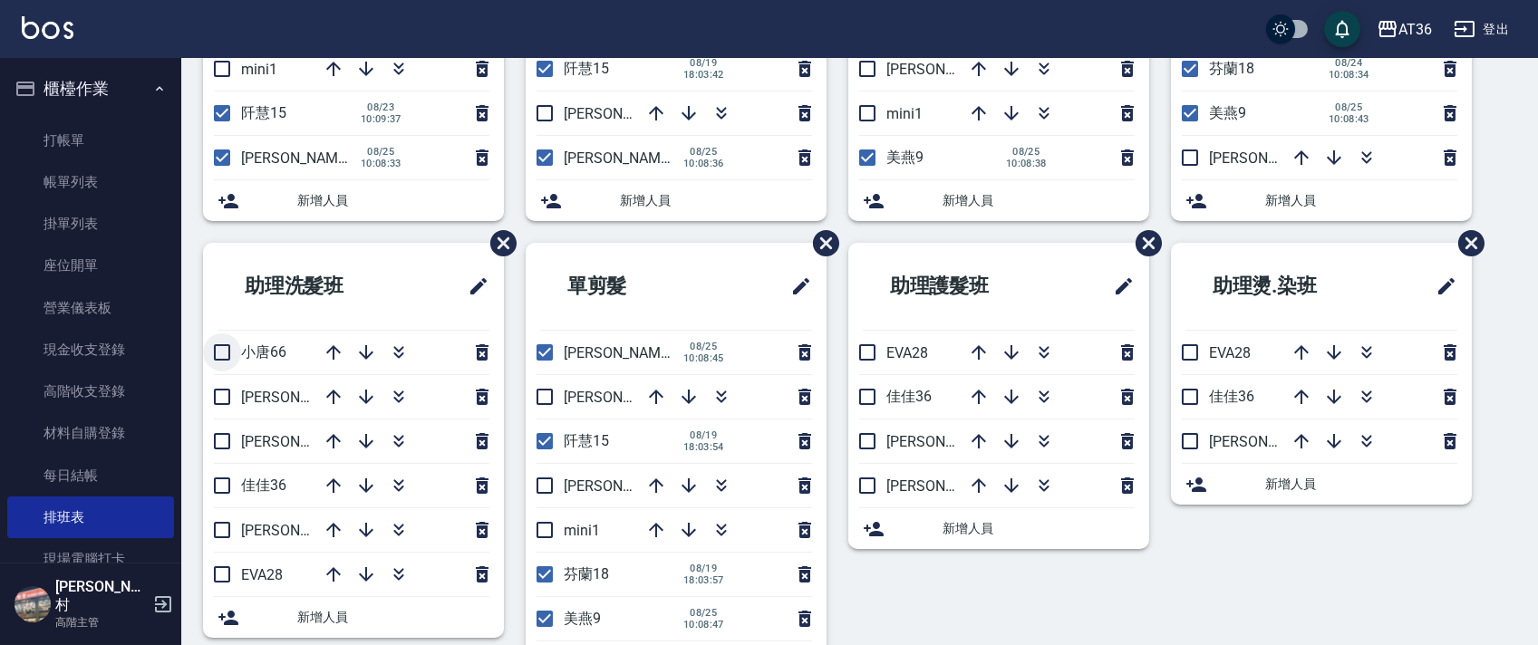
click at [223, 359] on input "checkbox" at bounding box center [222, 353] width 38 height 38
checkbox input "true"
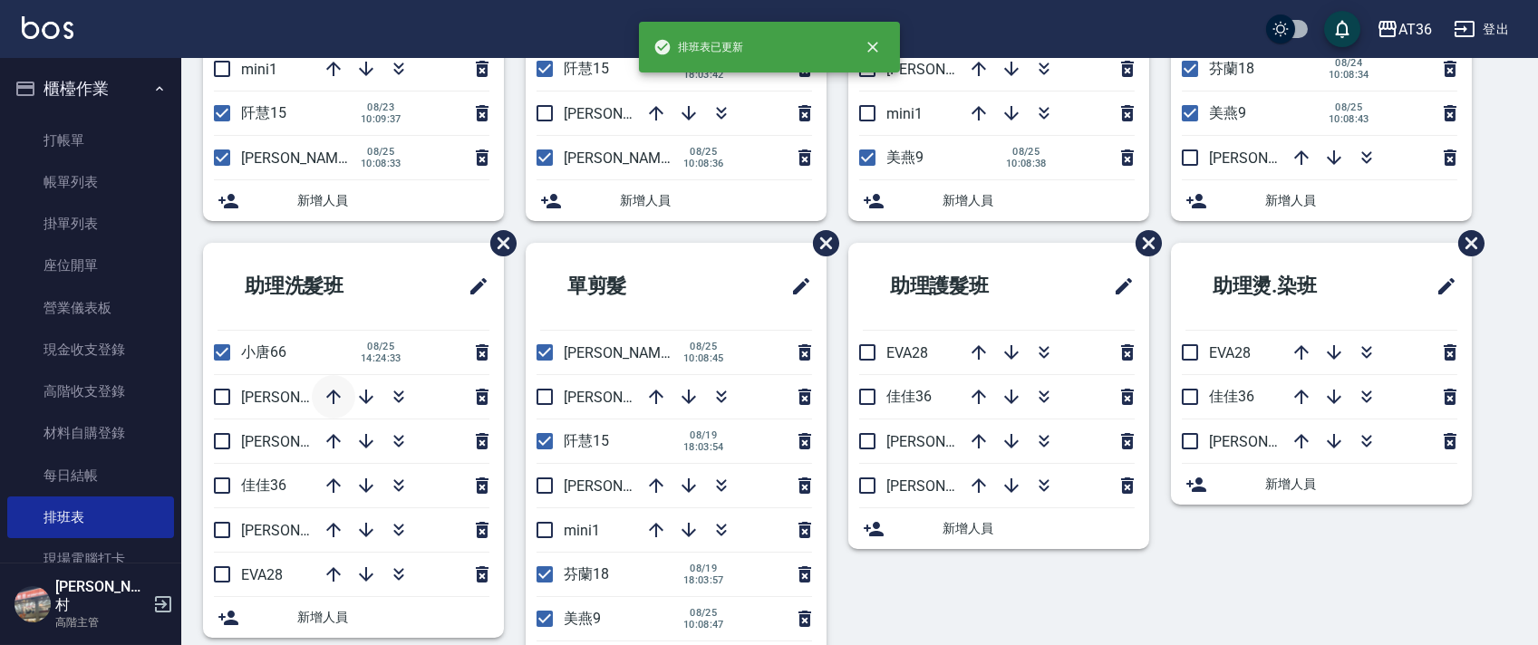
click at [328, 392] on icon "button" at bounding box center [334, 397] width 22 height 22
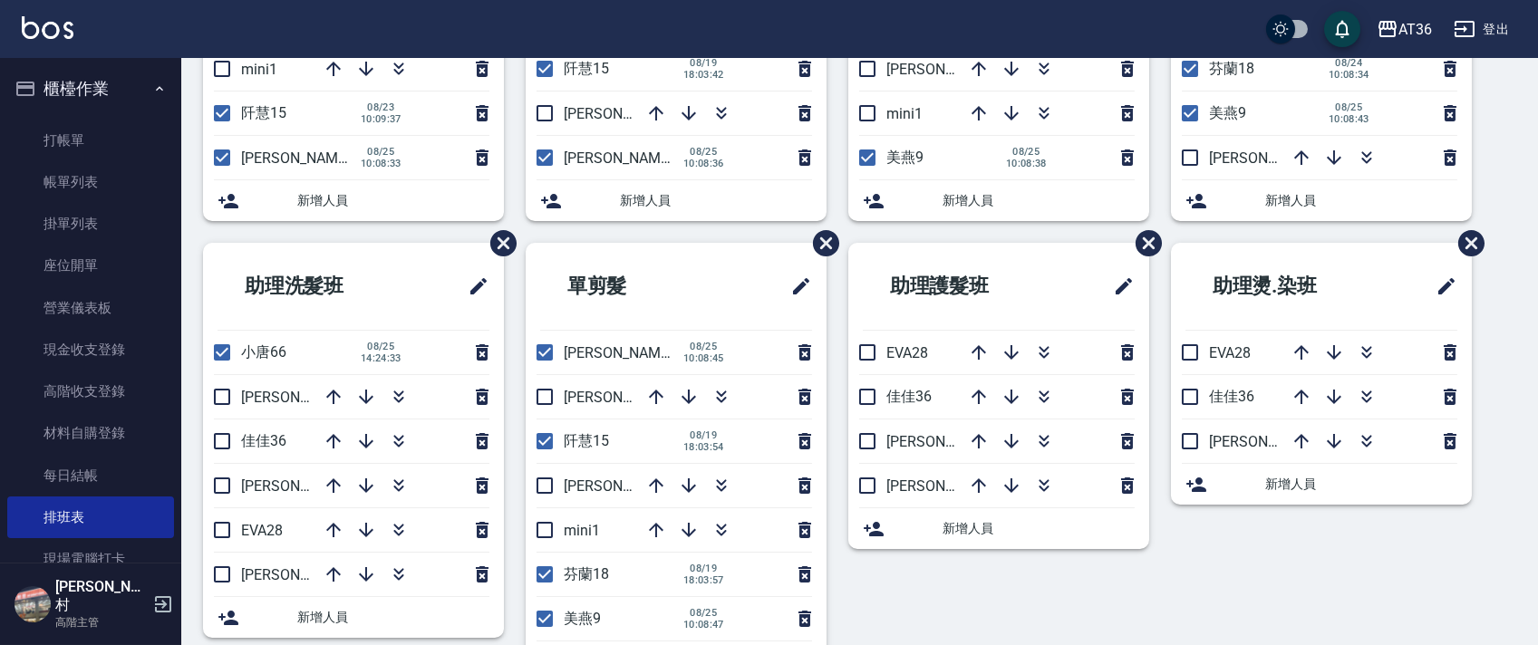
click at [328, 392] on icon "button" at bounding box center [334, 397] width 22 height 22
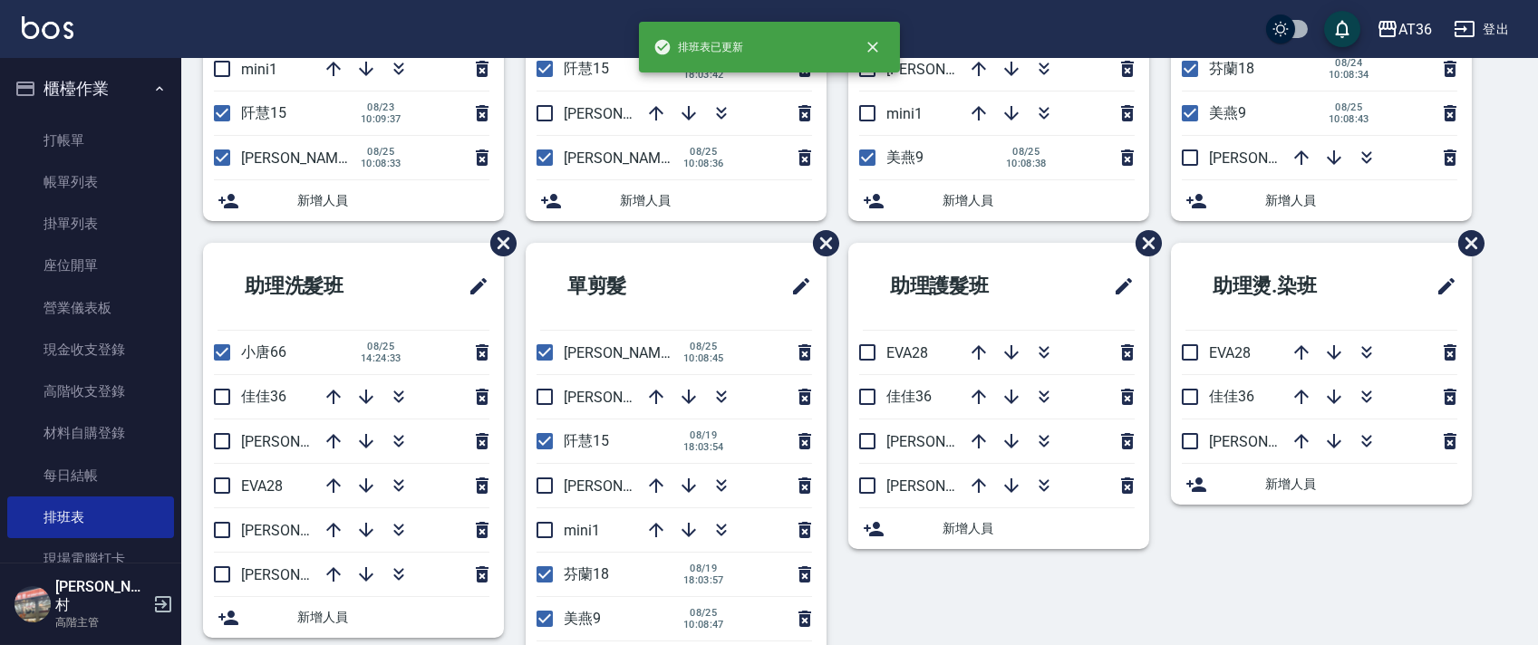
click at [328, 392] on icon "button" at bounding box center [334, 397] width 22 height 22
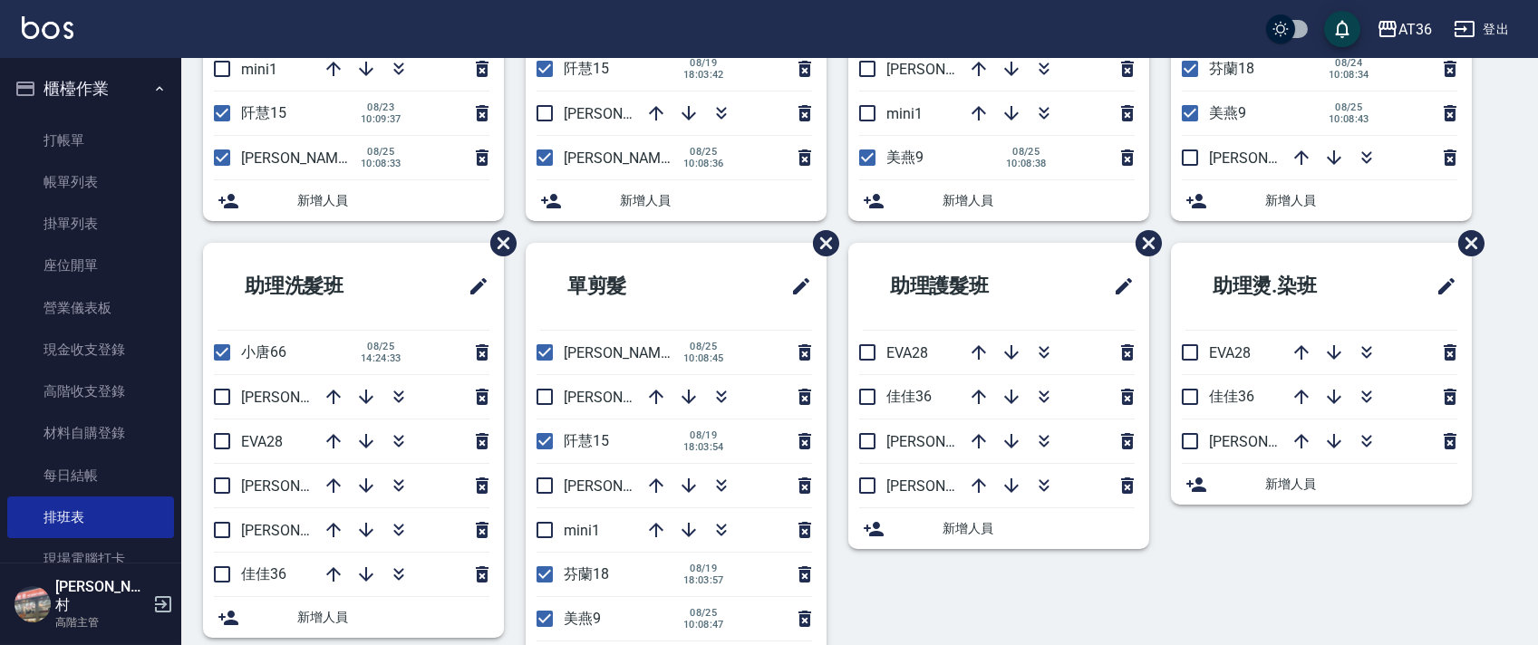
click at [328, 392] on icon "button" at bounding box center [334, 397] width 22 height 22
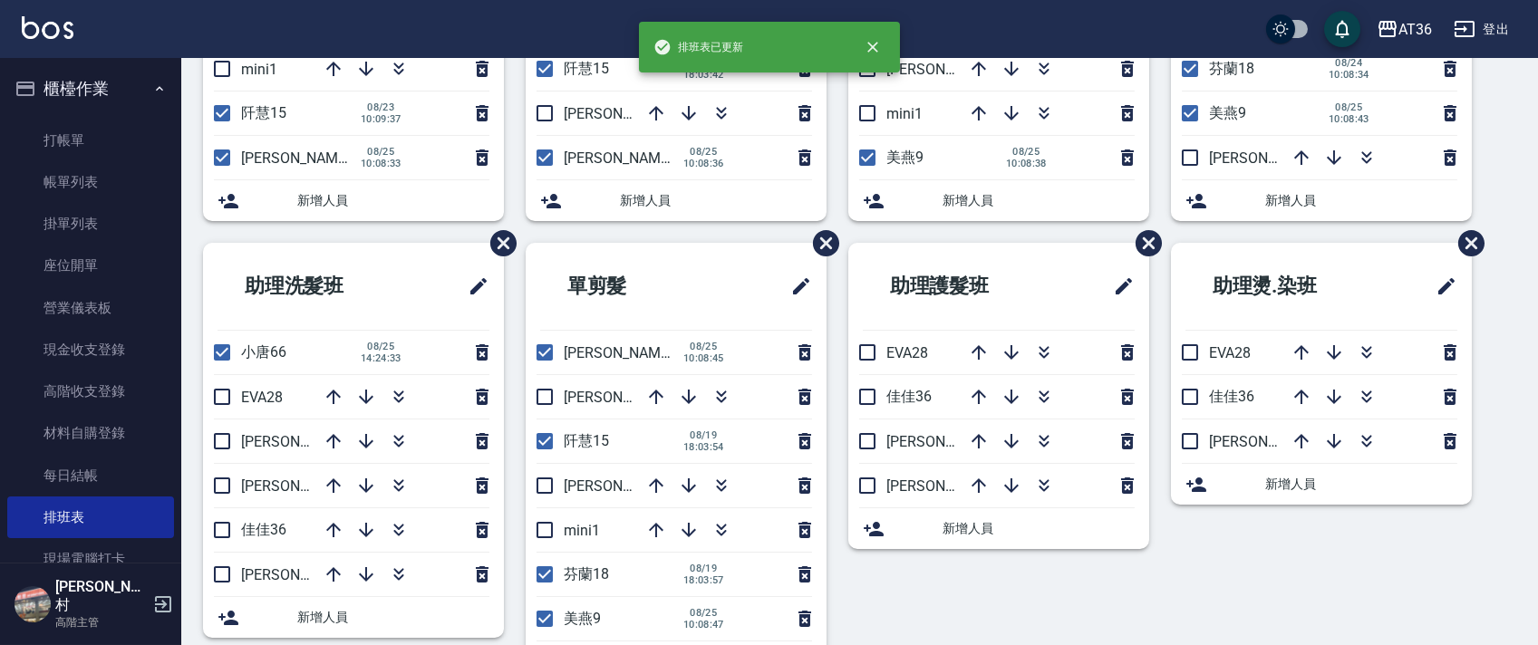
click at [219, 395] on input "checkbox" at bounding box center [222, 397] width 38 height 38
checkbox input "true"
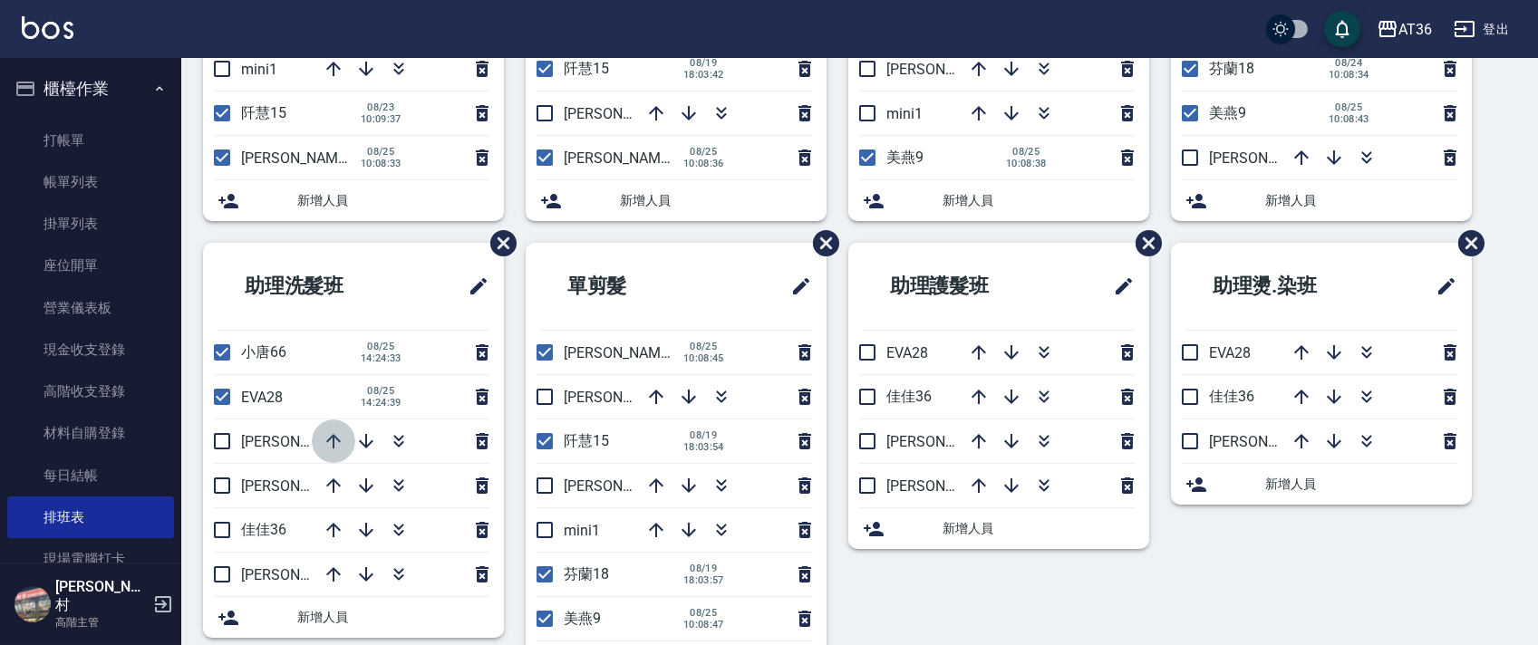
click at [329, 441] on icon "button" at bounding box center [334, 441] width 22 height 22
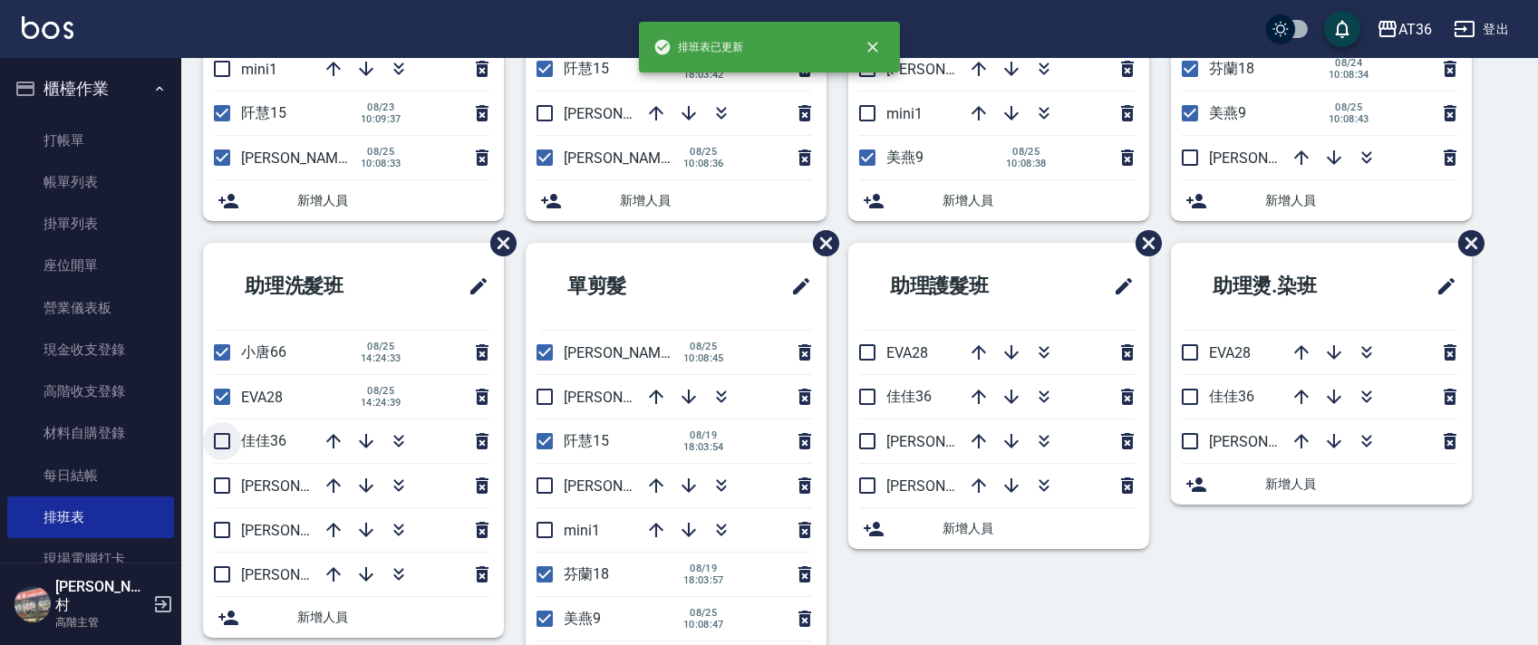
click at [222, 442] on input "checkbox" at bounding box center [222, 441] width 38 height 38
drag, startPoint x: 218, startPoint y: 441, endPoint x: 218, endPoint y: 421, distance: 20.0
click at [218, 440] on input "checkbox" at bounding box center [222, 441] width 38 height 38
checkbox input "false"
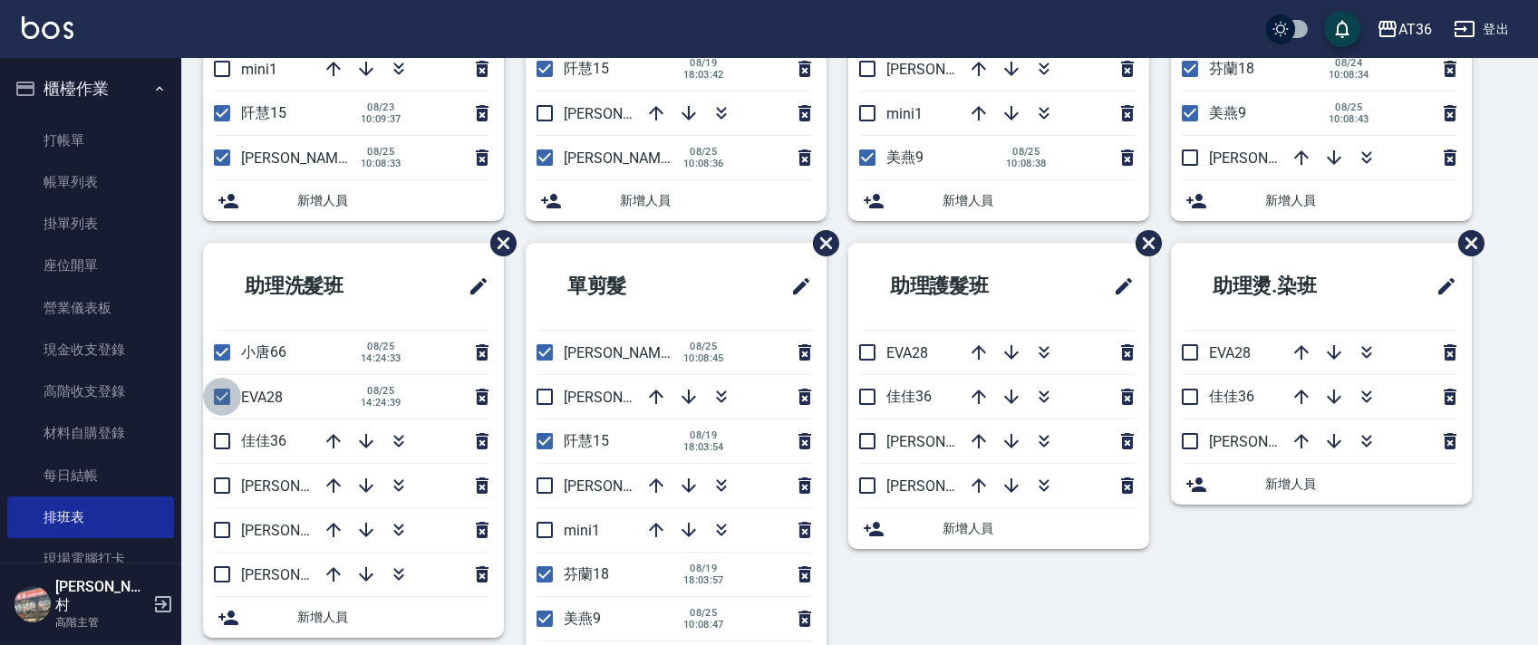
click at [215, 398] on input "checkbox" at bounding box center [222, 397] width 38 height 38
checkbox input "false"
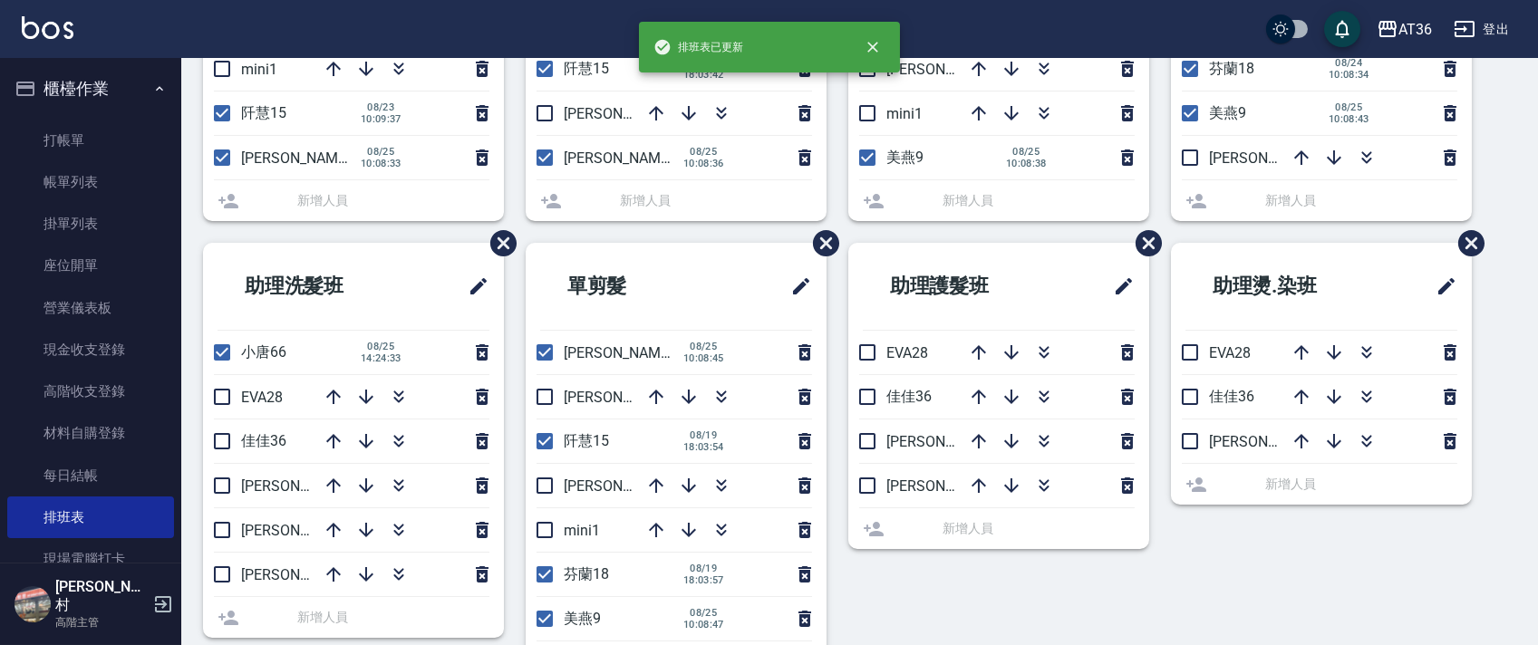
click at [218, 353] on li "小唐66 [DATE] 14:24:33" at bounding box center [353, 353] width 301 height 44
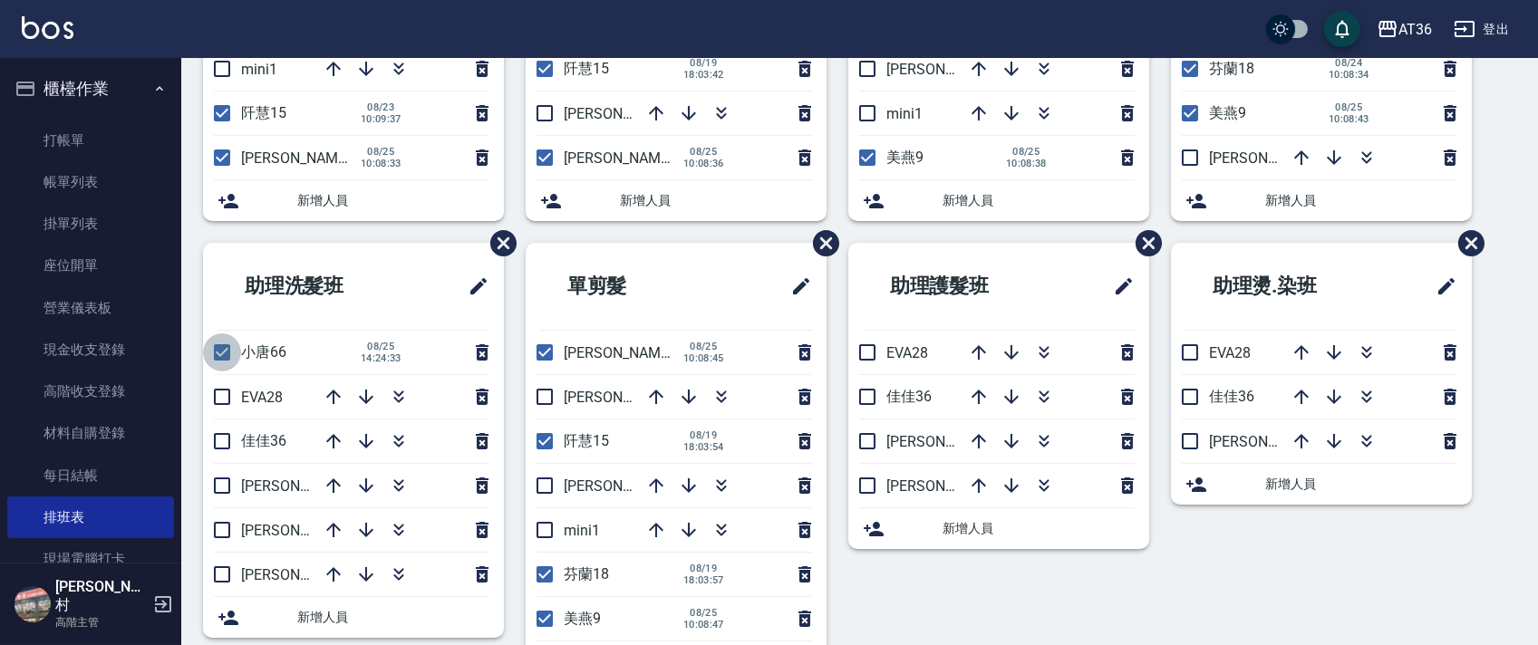
click at [219, 347] on input "checkbox" at bounding box center [222, 353] width 38 height 38
checkbox input "false"
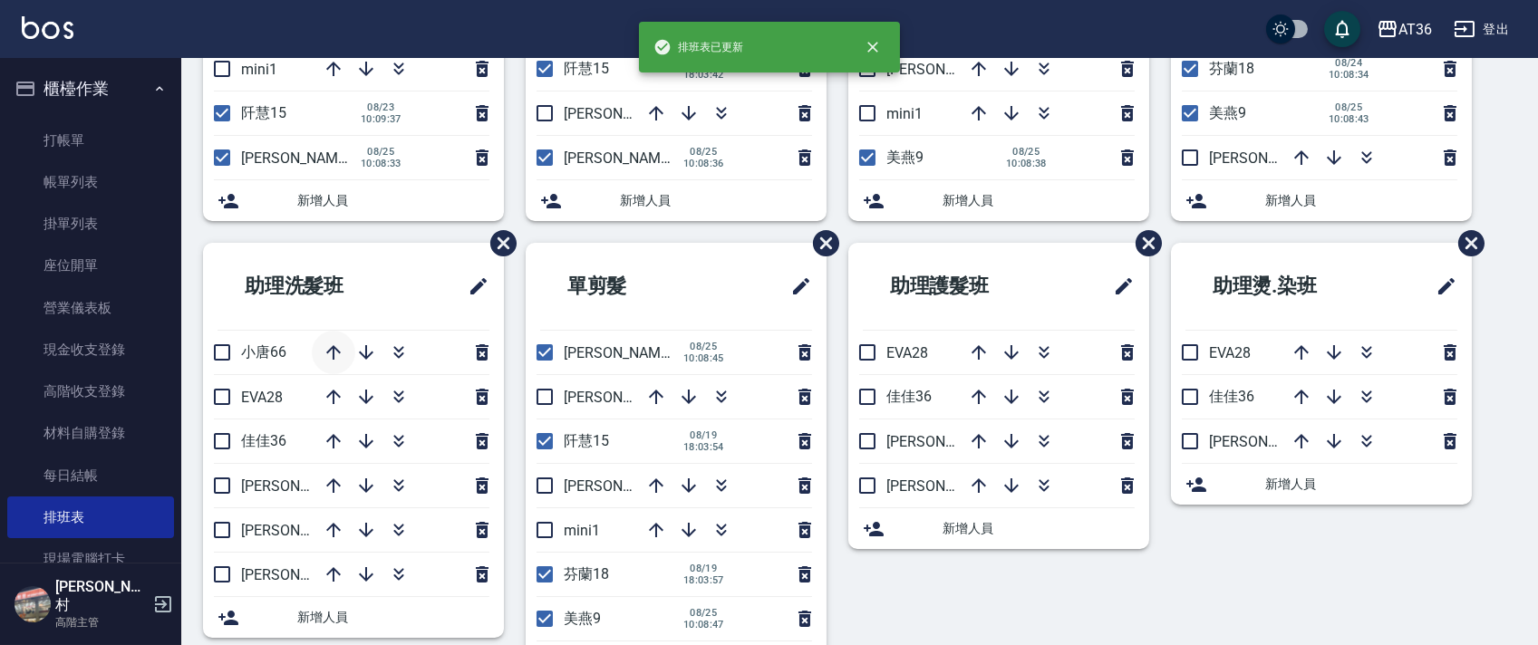
click at [334, 351] on icon "button" at bounding box center [334, 353] width 22 height 22
click at [377, 256] on h2 "助理洗髮班" at bounding box center [316, 286] width 196 height 65
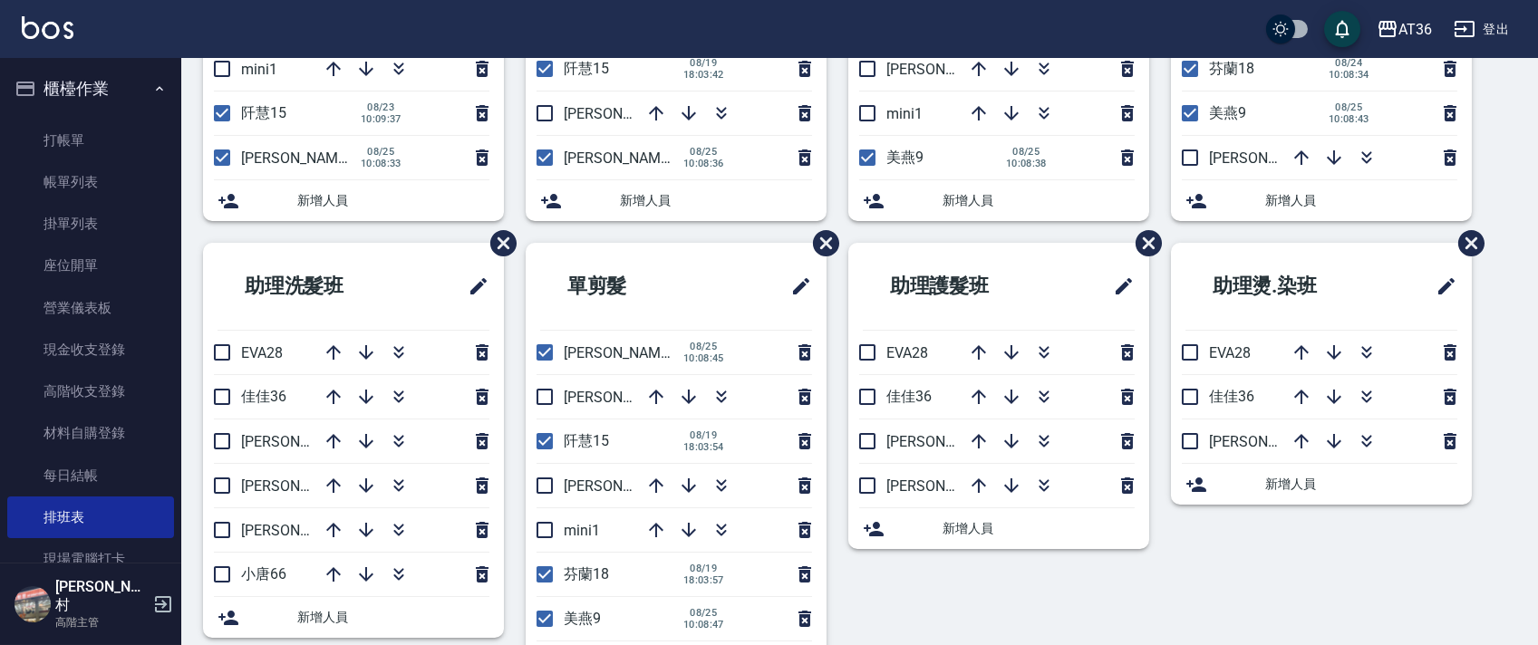
scroll to position [0, 0]
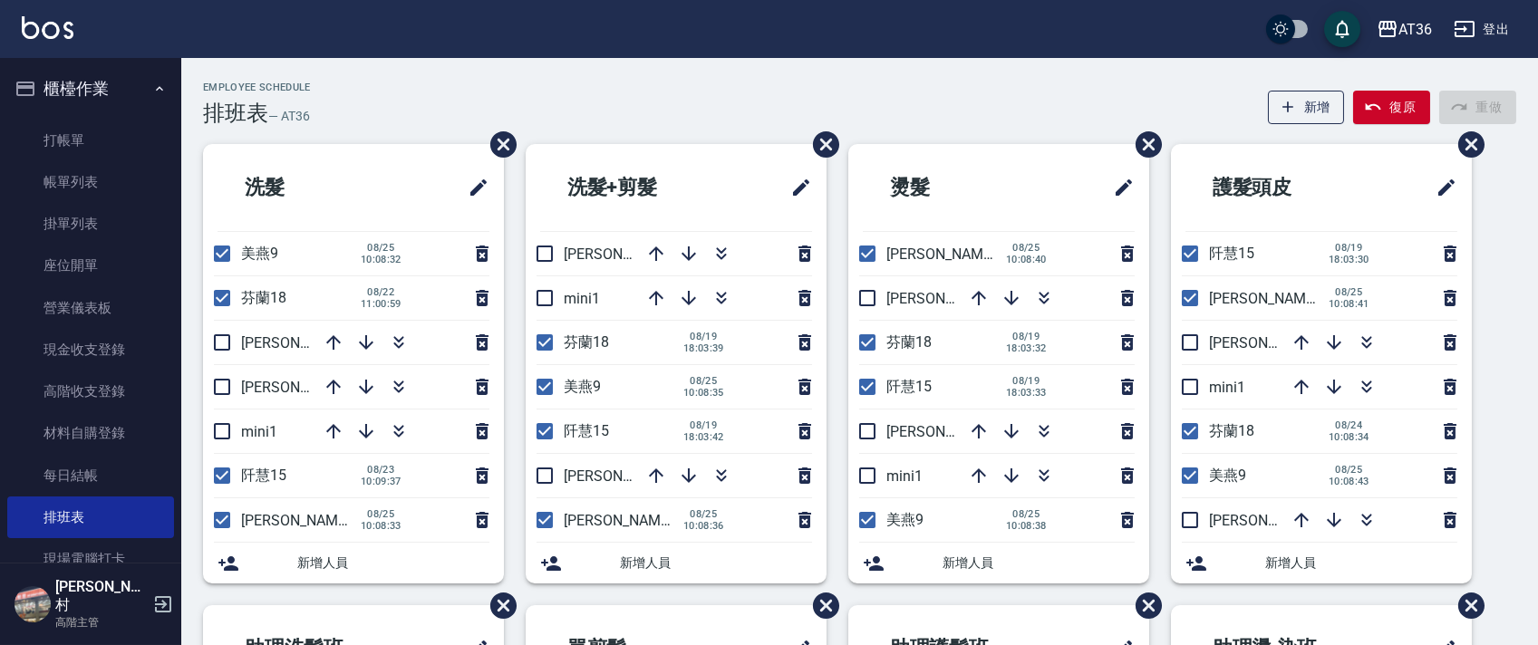
click at [418, 107] on div "Employee Schedule 排班表 — AT36 新增 復原 重做" at bounding box center [859, 104] width 1313 height 44
